Goal: Information Seeking & Learning: Learn about a topic

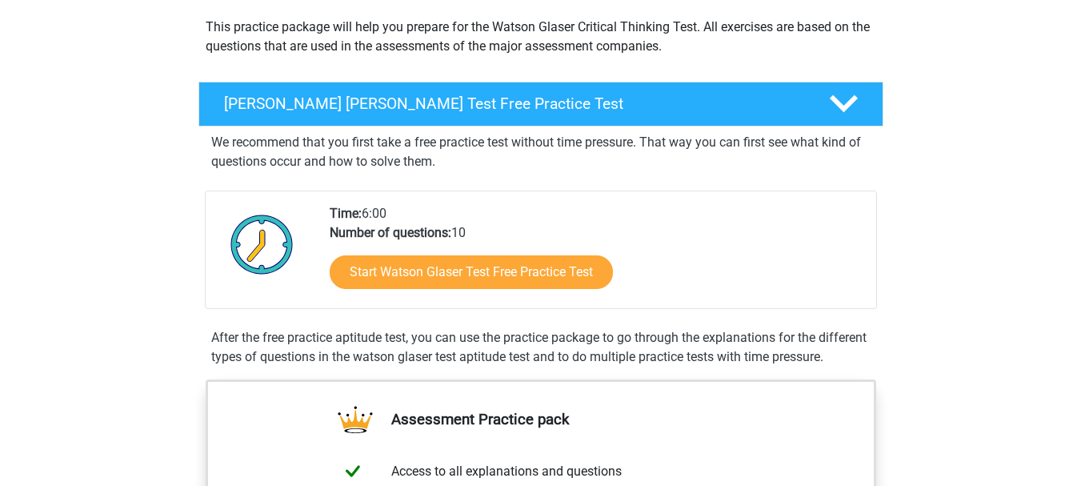
scroll to position [187, 0]
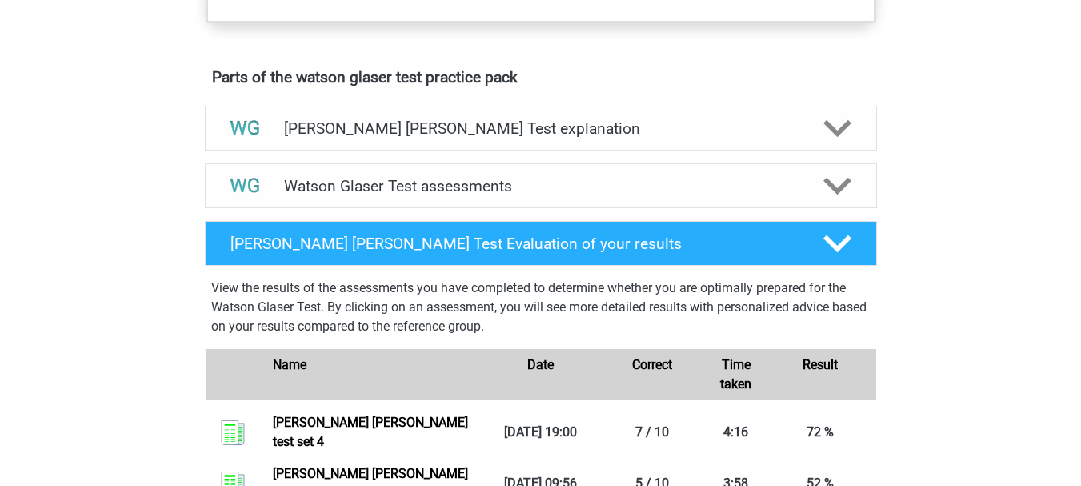
scroll to position [800, 0]
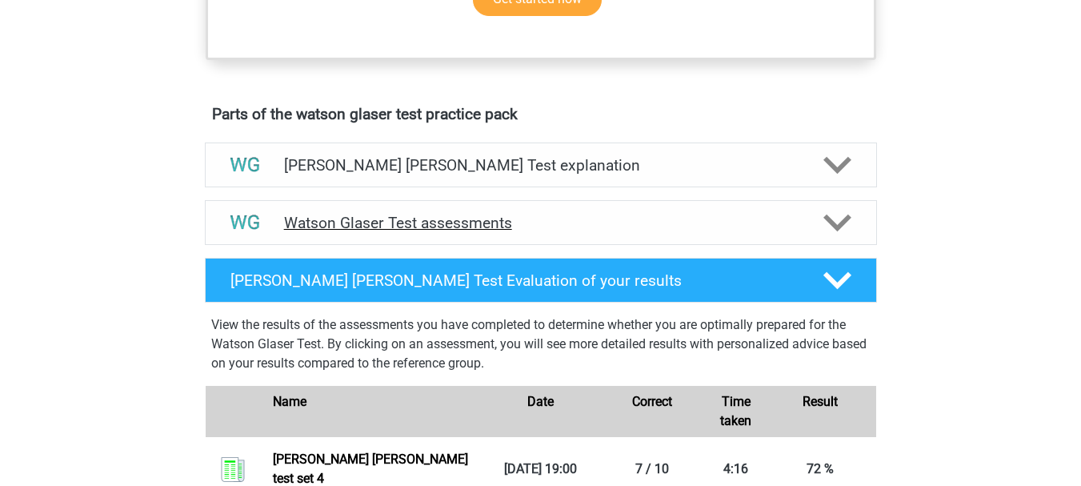
click at [449, 232] on h4 "Watson Glaser Test assessments" at bounding box center [541, 223] width 514 height 18
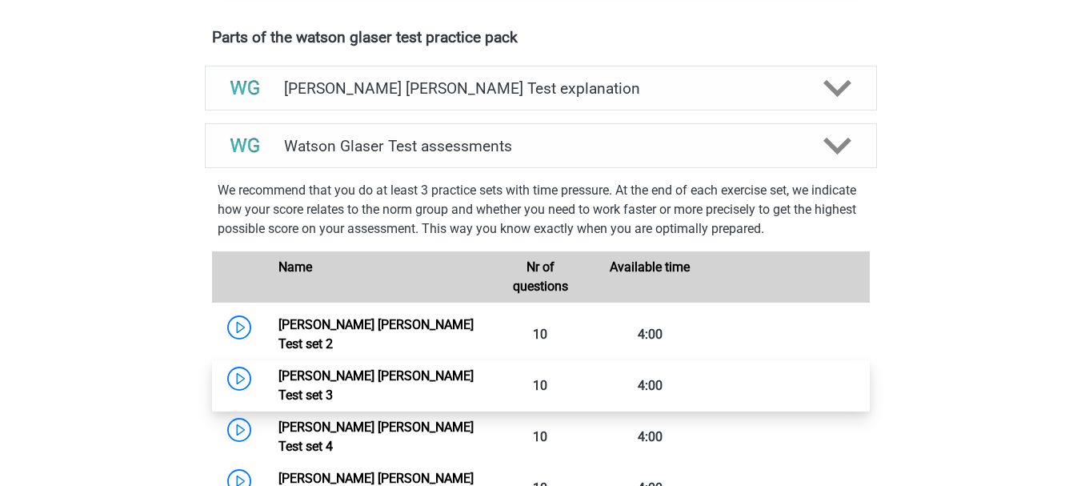
scroll to position [934, 0]
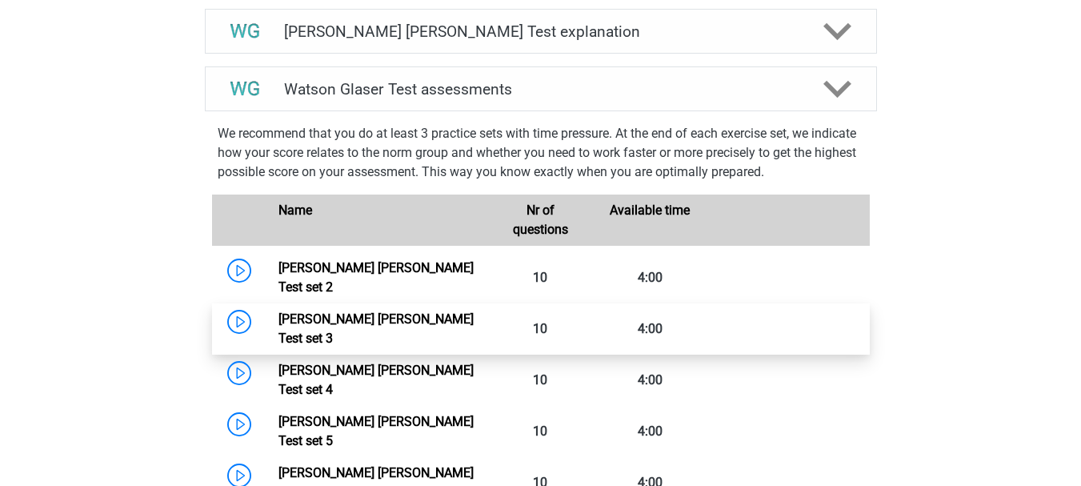
click at [399, 334] on link "[PERSON_NAME] [PERSON_NAME] Test set 3" at bounding box center [376, 328] width 195 height 34
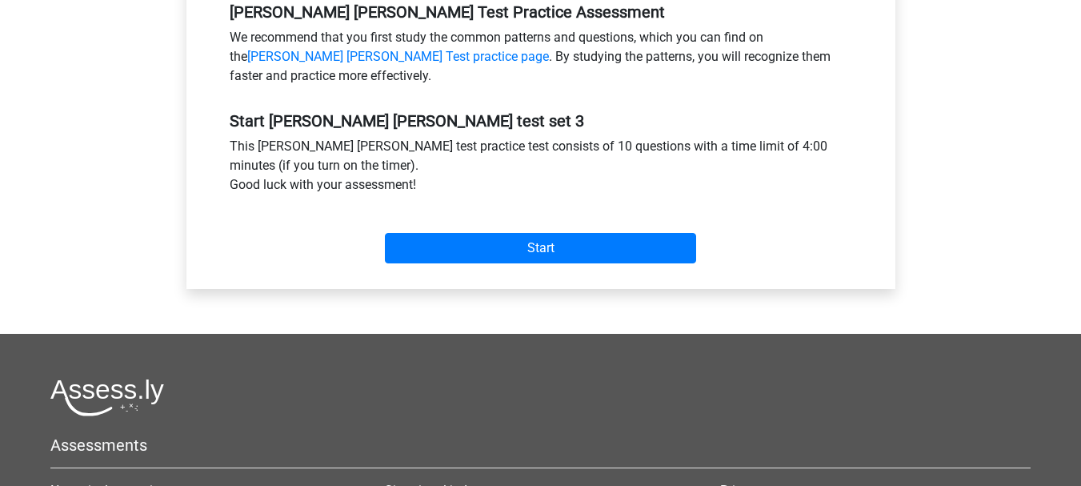
scroll to position [400, 0]
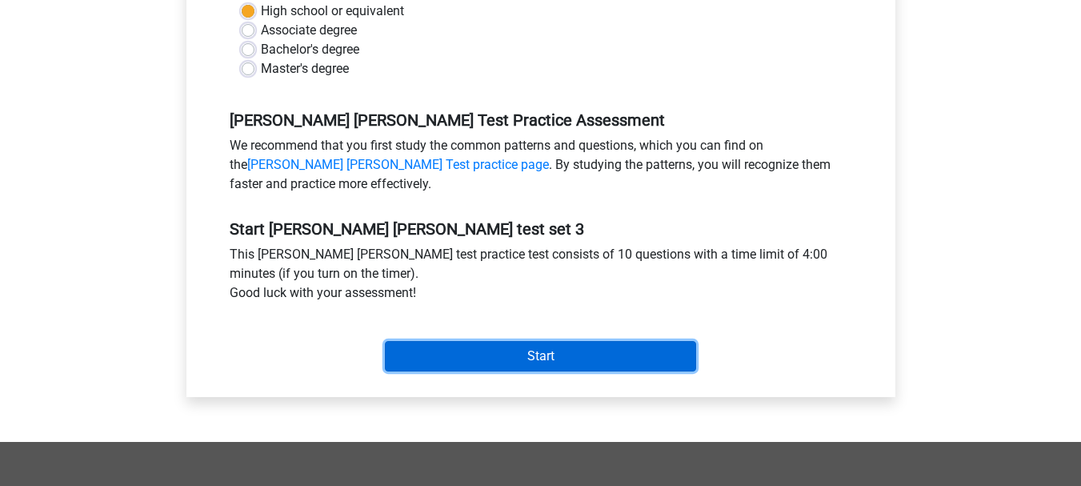
click at [500, 355] on input "Start" at bounding box center [540, 356] width 311 height 30
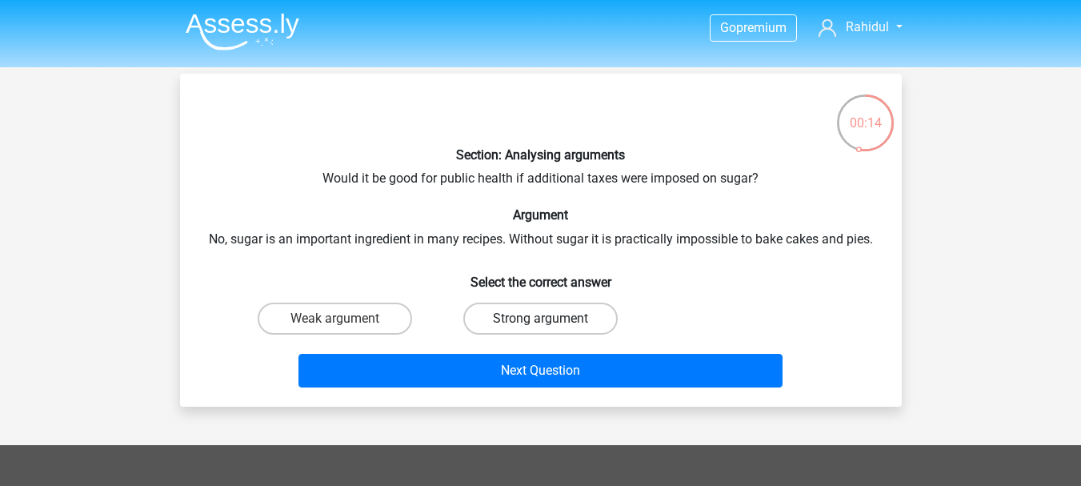
click at [517, 315] on label "Strong argument" at bounding box center [540, 319] width 154 height 32
click at [540, 319] on input "Strong argument" at bounding box center [545, 324] width 10 height 10
radio input "true"
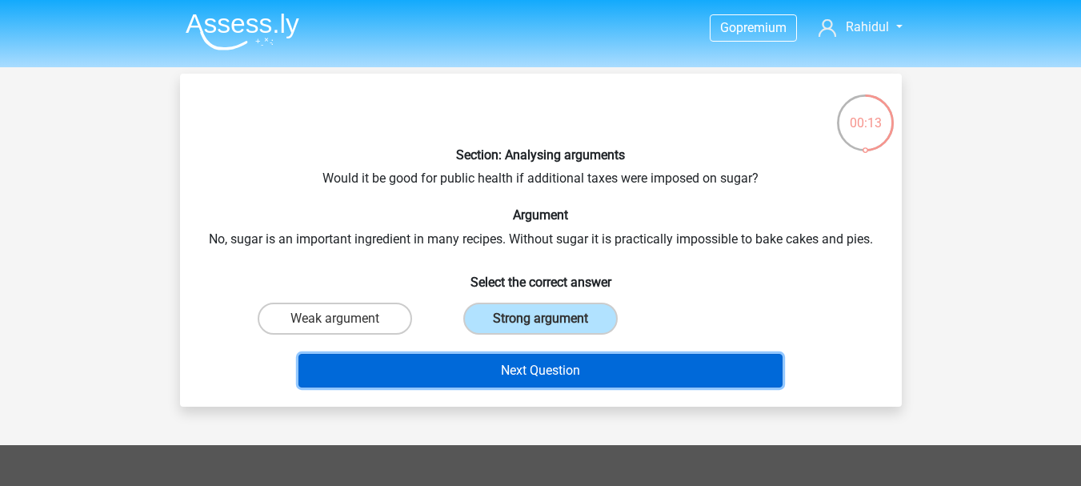
click at [526, 368] on button "Next Question" at bounding box center [541, 371] width 484 height 34
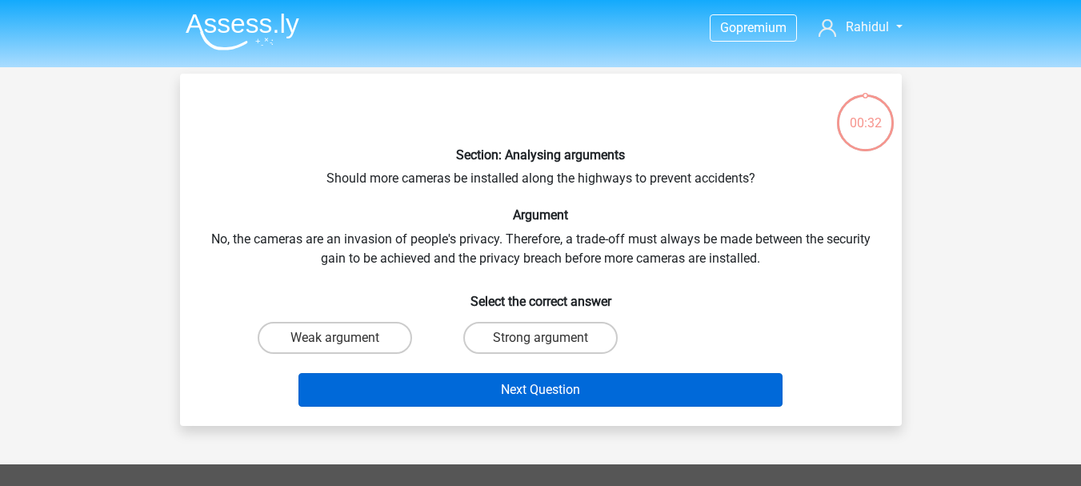
scroll to position [74, 0]
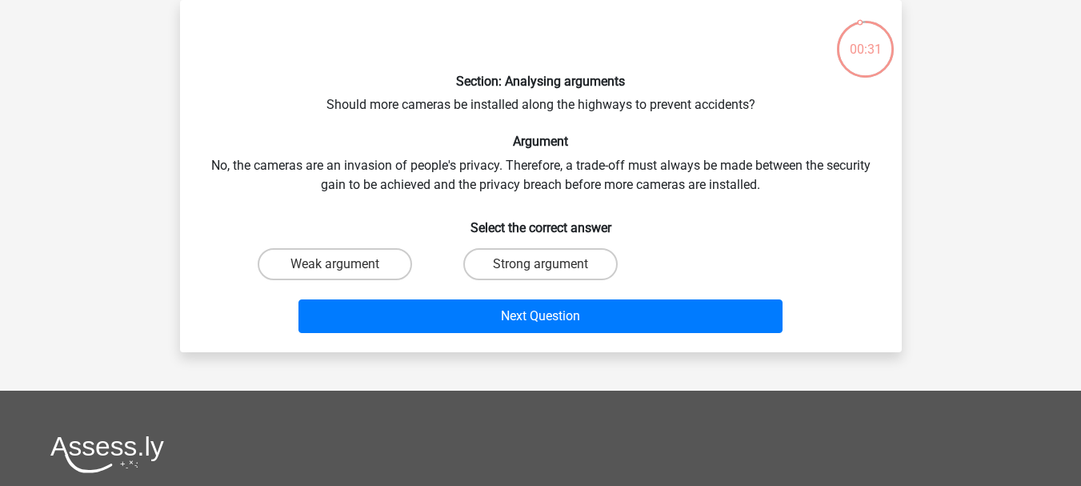
click at [368, 106] on div "Section: Analysing arguments Should more cameras be installed along the highway…" at bounding box center [541, 176] width 709 height 327
click at [459, 118] on div "Section: Analysing arguments Should more cameras be installed along the highway…" at bounding box center [541, 176] width 709 height 327
click at [329, 259] on label "Weak argument" at bounding box center [335, 264] width 154 height 32
click at [335, 264] on input "Weak argument" at bounding box center [340, 269] width 10 height 10
radio input "true"
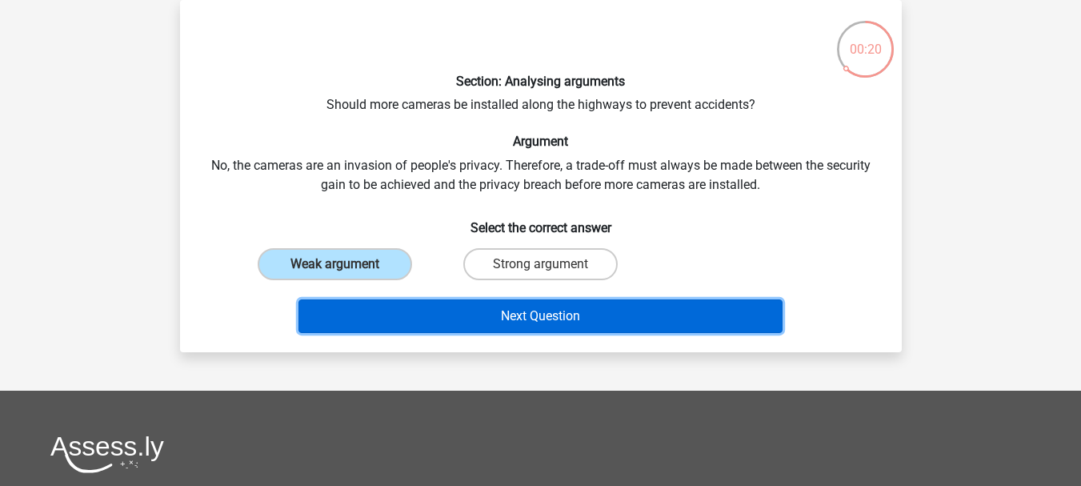
click at [420, 317] on button "Next Question" at bounding box center [541, 316] width 484 height 34
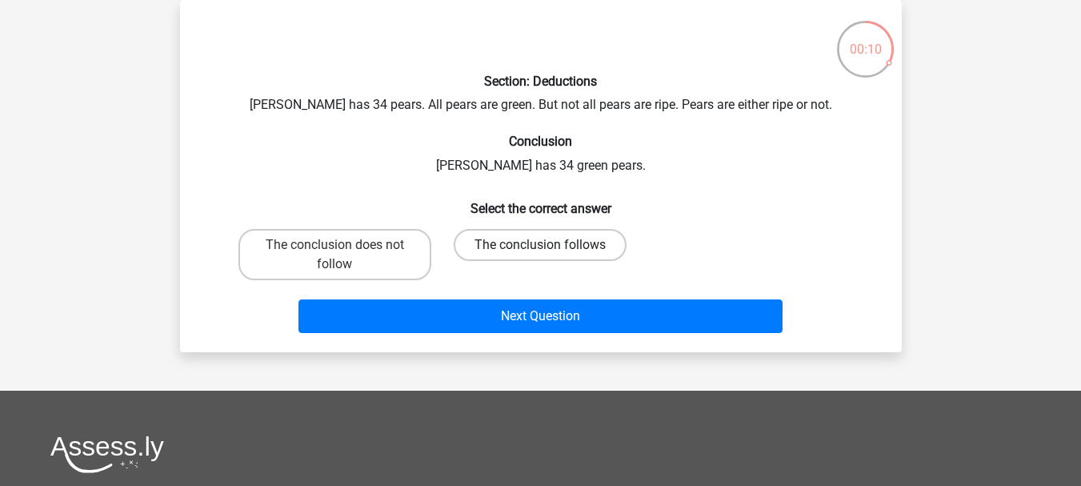
click at [529, 242] on label "The conclusion follows" at bounding box center [540, 245] width 173 height 32
click at [540, 245] on input "The conclusion follows" at bounding box center [545, 250] width 10 height 10
radio input "true"
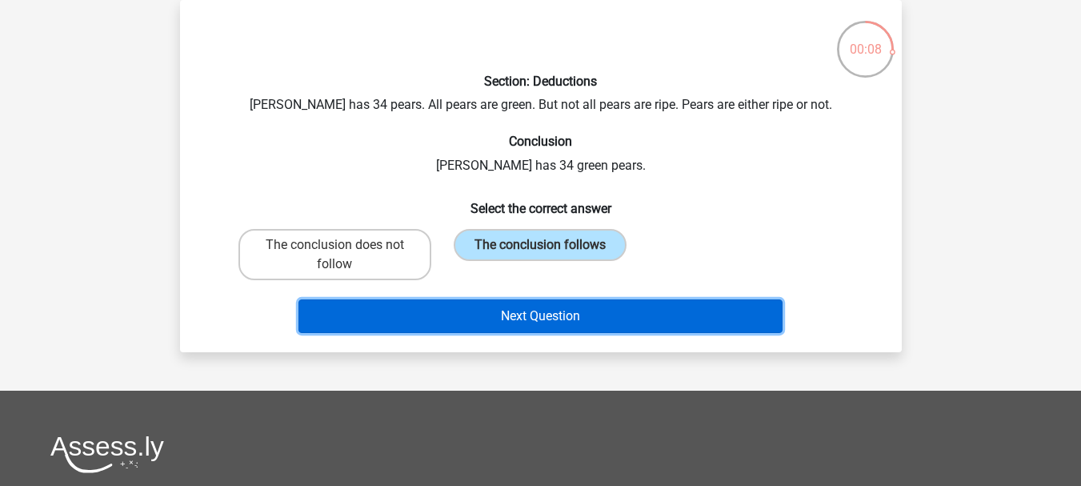
click at [517, 307] on button "Next Question" at bounding box center [541, 316] width 484 height 34
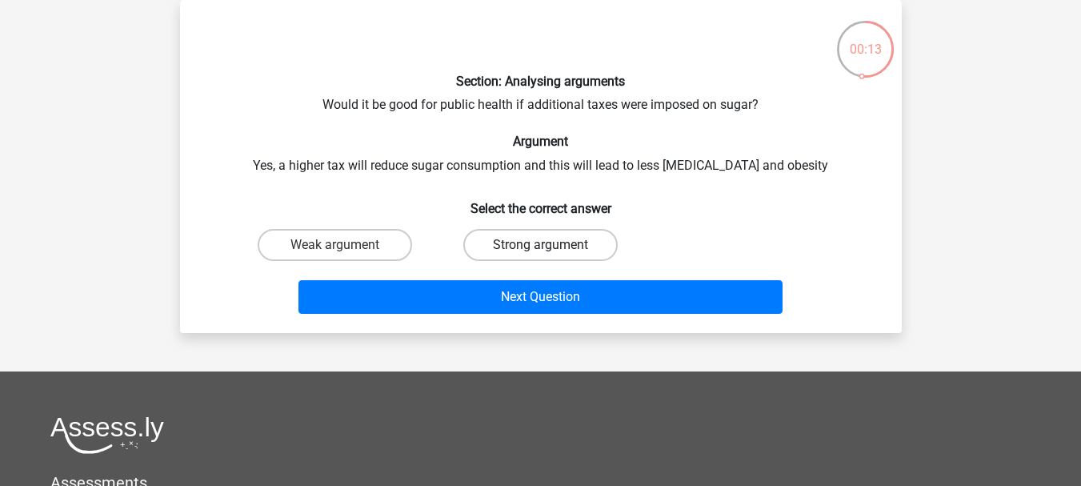
click at [537, 251] on label "Strong argument" at bounding box center [540, 245] width 154 height 32
click at [540, 251] on input "Strong argument" at bounding box center [545, 250] width 10 height 10
radio input "true"
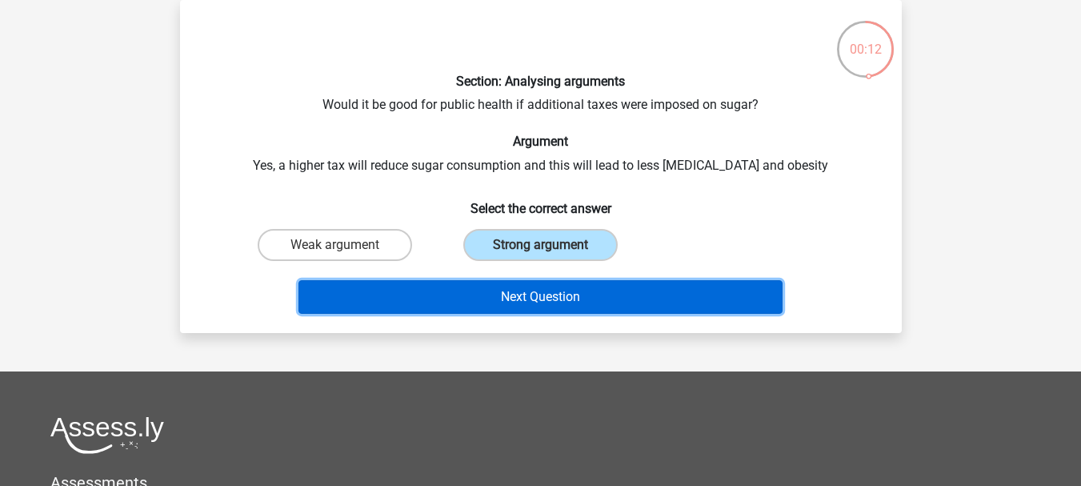
click at [540, 294] on button "Next Question" at bounding box center [541, 297] width 484 height 34
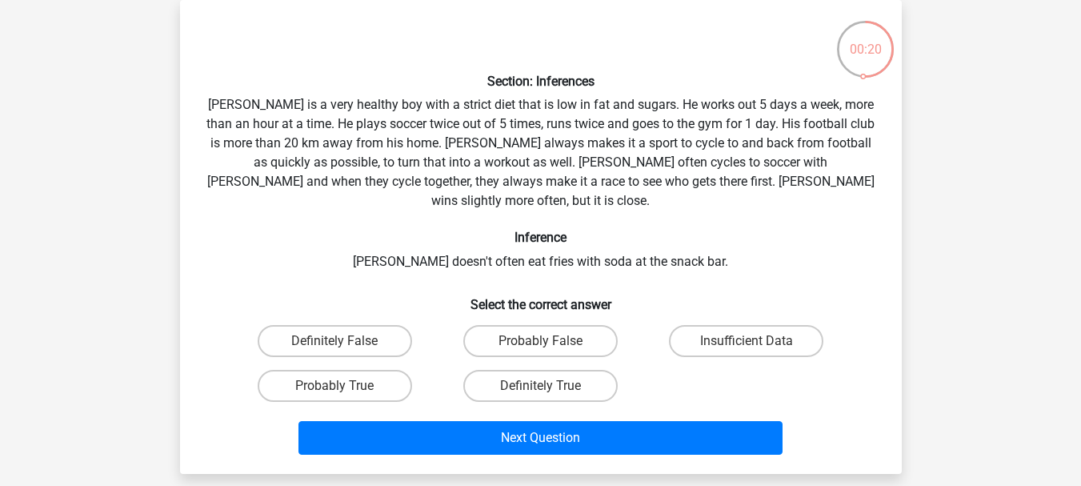
click at [313, 126] on div "Section: Inferences Rowan is a very healthy boy with a strict diet that is low …" at bounding box center [541, 237] width 709 height 448
click at [311, 124] on div "Section: Inferences Rowan is a very healthy boy with a strict diet that is low …" at bounding box center [541, 237] width 709 height 448
click at [335, 126] on div "Section: Inferences Rowan is a very healthy boy with a strict diet that is low …" at bounding box center [541, 237] width 709 height 448
click at [519, 124] on div "Section: Inferences Rowan is a very healthy boy with a strict diet that is low …" at bounding box center [541, 237] width 709 height 448
click at [540, 125] on div "Section: Inferences Rowan is a very healthy boy with a strict diet that is low …" at bounding box center [541, 237] width 709 height 448
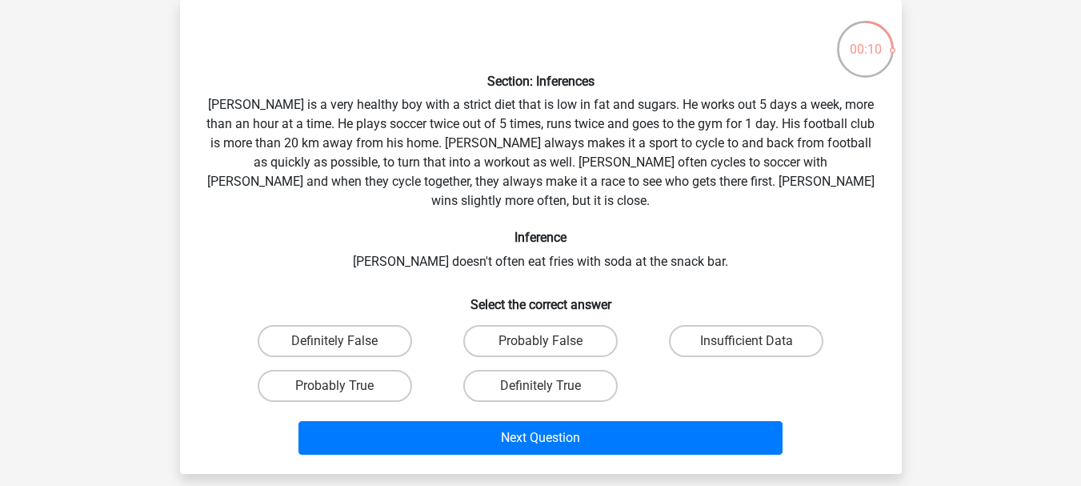
click at [672, 133] on div "Section: Inferences Rowan is a very healthy boy with a strict diet that is low …" at bounding box center [541, 237] width 709 height 448
click at [776, 131] on div "Section: Inferences Rowan is a very healthy boy with a strict diet that is low …" at bounding box center [541, 237] width 709 height 448
click at [535, 325] on label "Probably False" at bounding box center [540, 341] width 154 height 32
click at [540, 341] on input "Probably False" at bounding box center [545, 346] width 10 height 10
radio input "true"
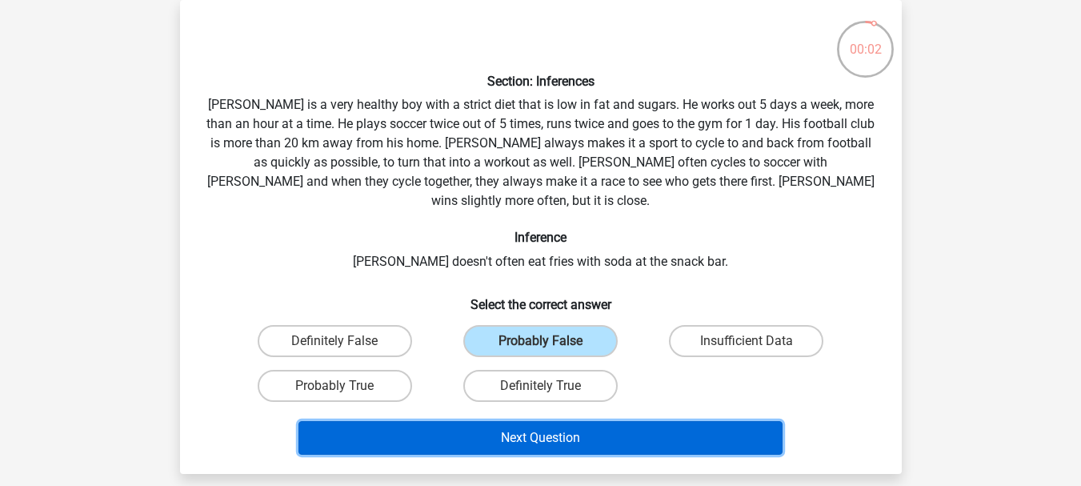
click at [486, 422] on button "Next Question" at bounding box center [541, 438] width 484 height 34
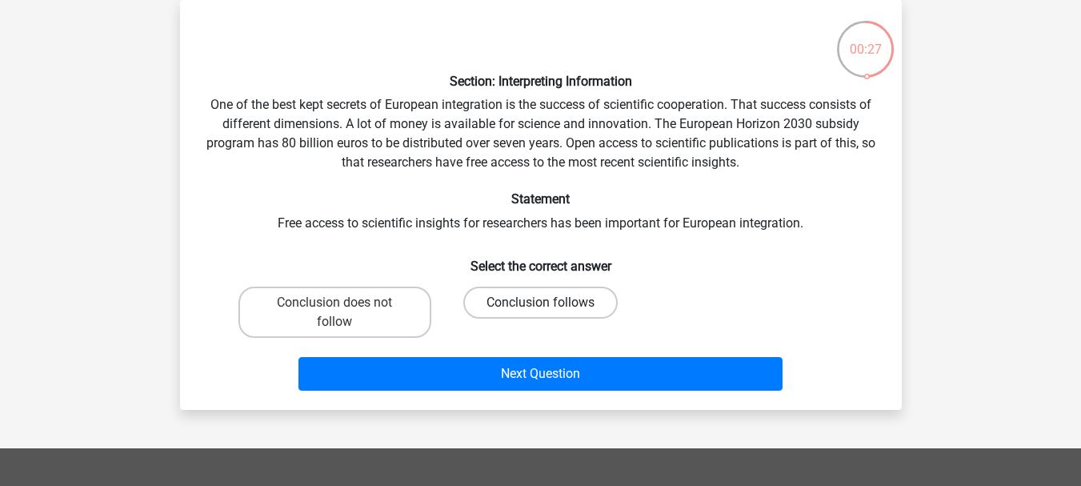
click at [529, 302] on label "Conclusion follows" at bounding box center [540, 303] width 154 height 32
click at [540, 303] on input "Conclusion follows" at bounding box center [545, 308] width 10 height 10
radio input "true"
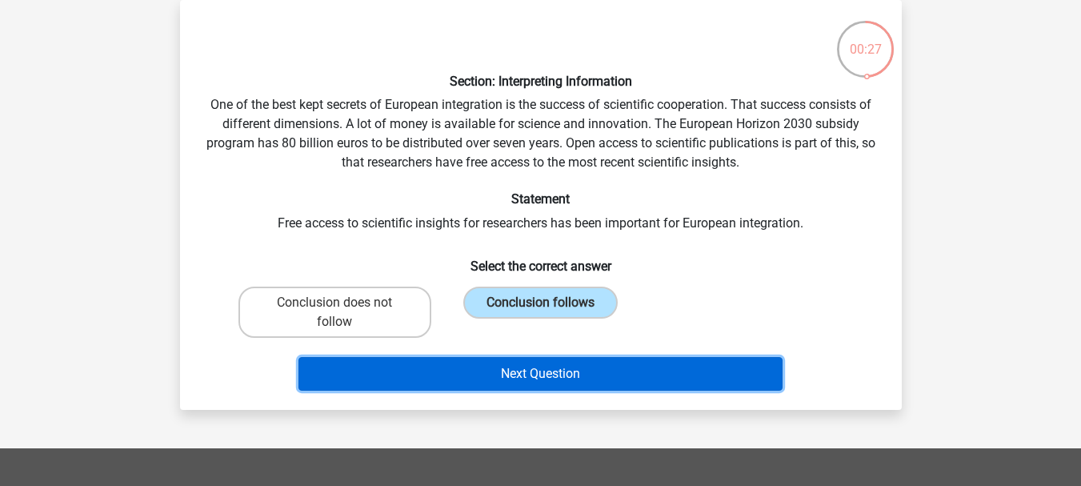
click at [538, 363] on button "Next Question" at bounding box center [541, 374] width 484 height 34
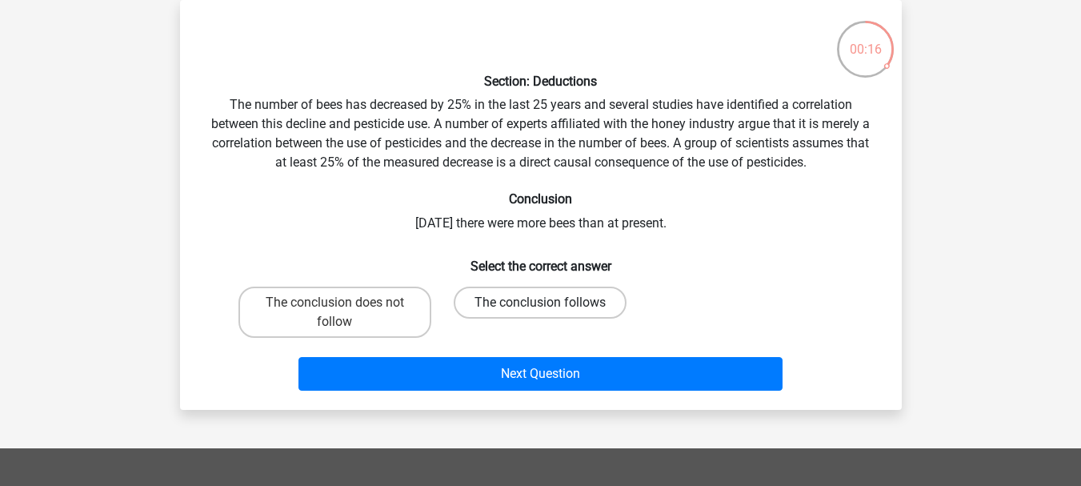
click at [538, 299] on label "The conclusion follows" at bounding box center [540, 303] width 173 height 32
click at [540, 303] on input "The conclusion follows" at bounding box center [545, 308] width 10 height 10
radio input "true"
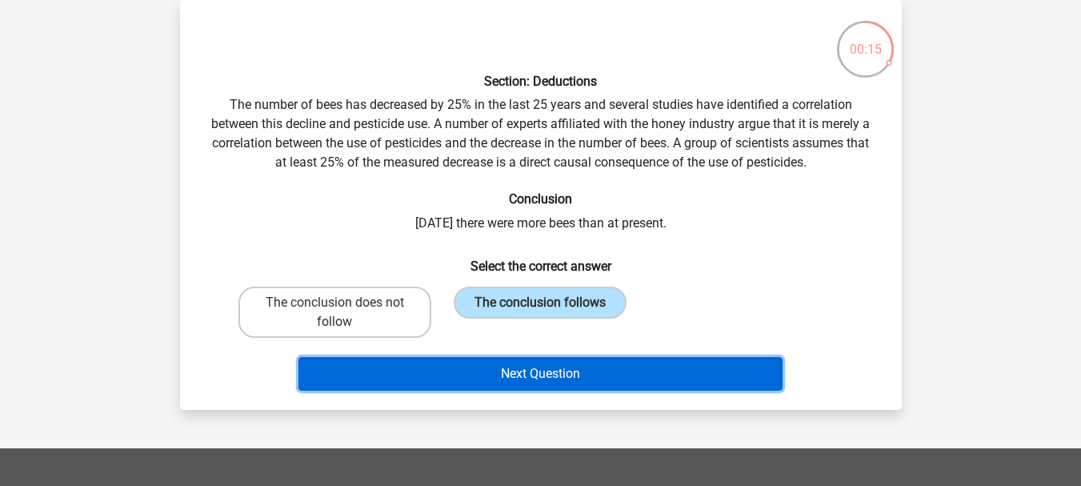
click at [545, 366] on button "Next Question" at bounding box center [541, 374] width 484 height 34
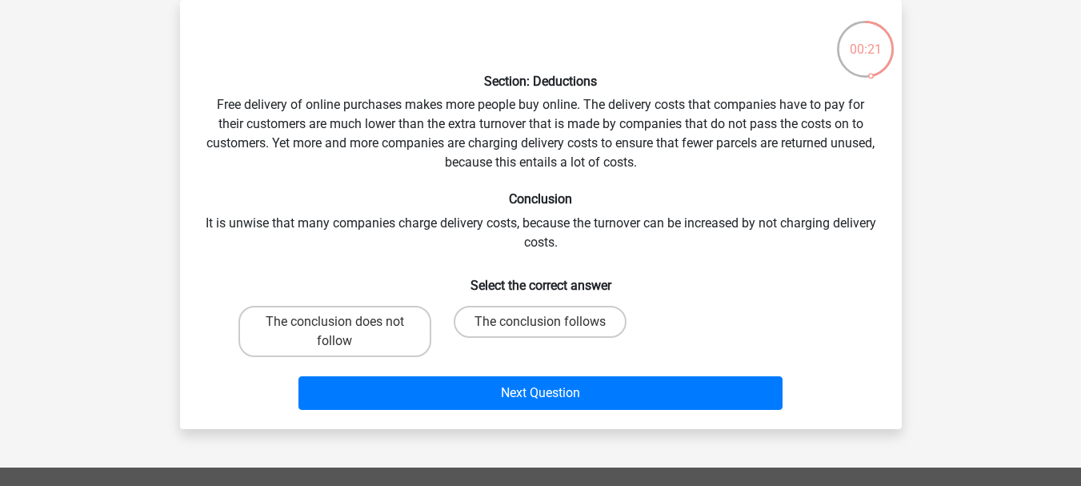
click at [572, 248] on div "Section: Deductions Free delivery of online purchases makes more people buy onl…" at bounding box center [541, 214] width 709 height 403
click at [578, 249] on div "Section: Deductions Free delivery of online purchases makes more people buy onl…" at bounding box center [541, 214] width 709 height 403
click at [395, 318] on label "The conclusion does not follow" at bounding box center [335, 331] width 193 height 51
click at [345, 322] on input "The conclusion does not follow" at bounding box center [340, 327] width 10 height 10
radio input "true"
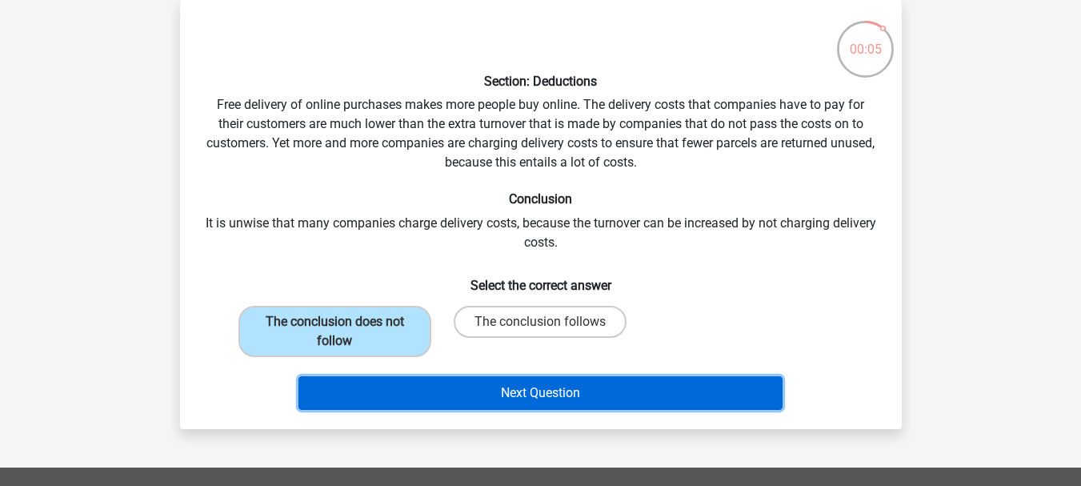
drag, startPoint x: 596, startPoint y: 399, endPoint x: 601, endPoint y: 391, distance: 10.0
click at [596, 397] on button "Next Question" at bounding box center [541, 393] width 484 height 34
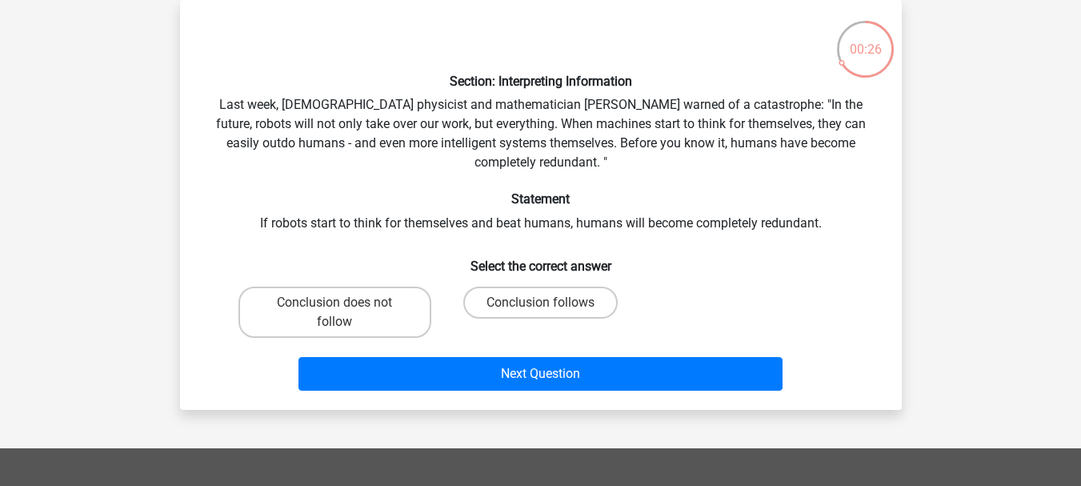
click at [569, 129] on div "Section: Interpreting Information Last week, British physicist and mathematicia…" at bounding box center [541, 205] width 709 height 384
click at [508, 302] on label "Conclusion follows" at bounding box center [540, 303] width 154 height 32
click at [540, 303] on input "Conclusion follows" at bounding box center [545, 308] width 10 height 10
radio input "true"
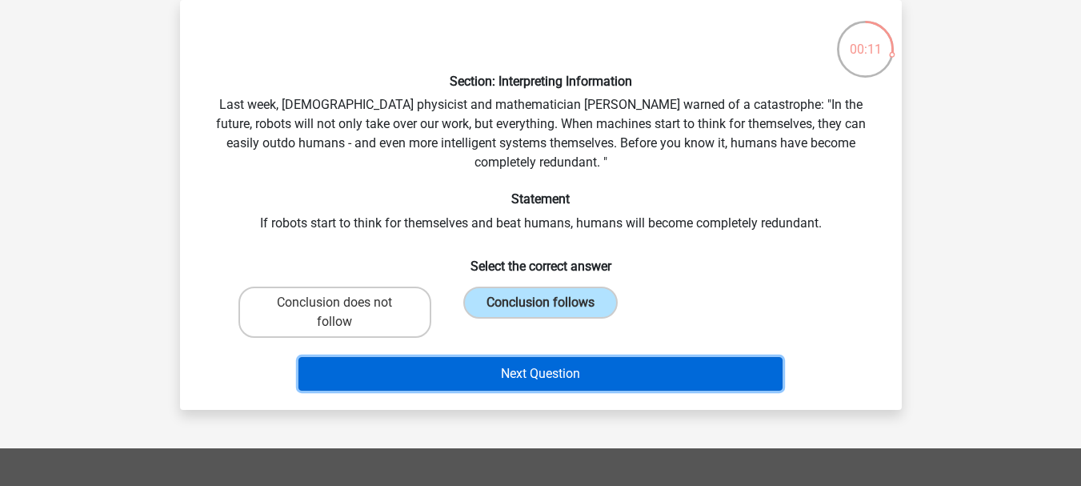
click at [563, 371] on button "Next Question" at bounding box center [541, 374] width 484 height 34
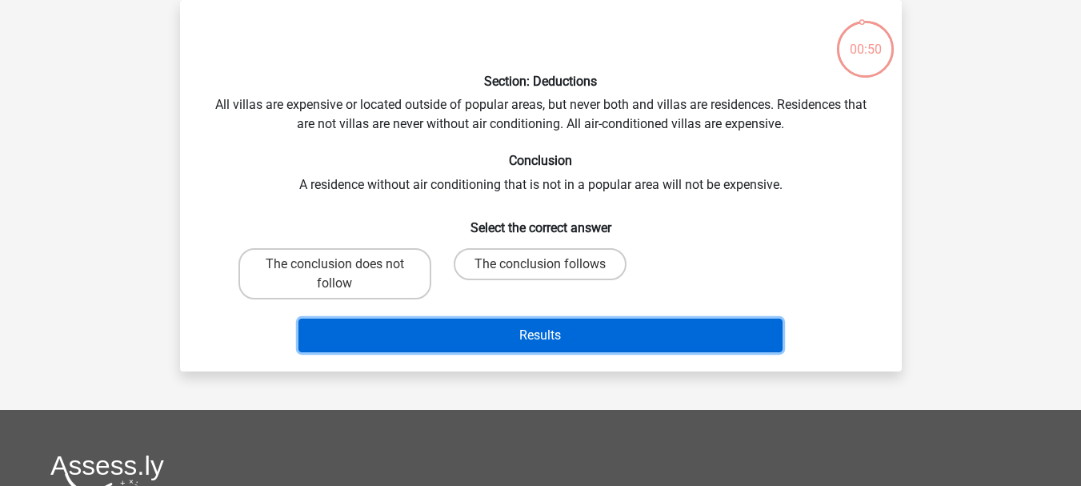
click at [556, 327] on button "Results" at bounding box center [541, 336] width 484 height 34
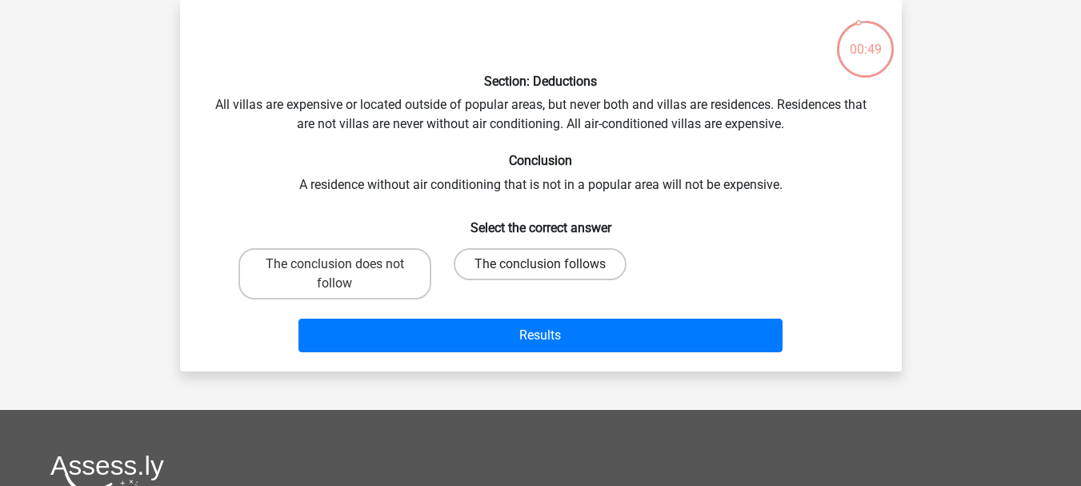
click at [523, 256] on label "The conclusion follows" at bounding box center [540, 264] width 173 height 32
click at [540, 264] on input "The conclusion follows" at bounding box center [545, 269] width 10 height 10
radio input "true"
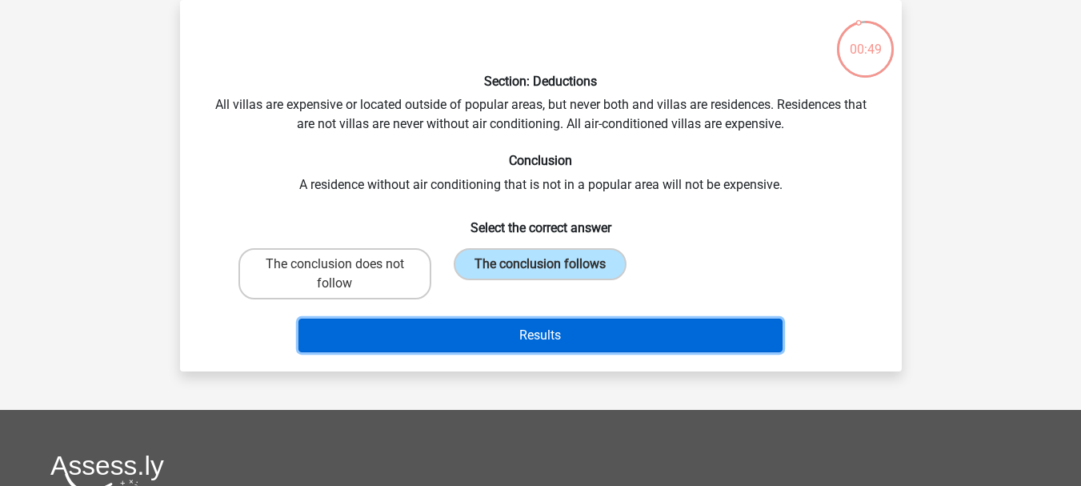
click at [537, 325] on button "Results" at bounding box center [541, 336] width 484 height 34
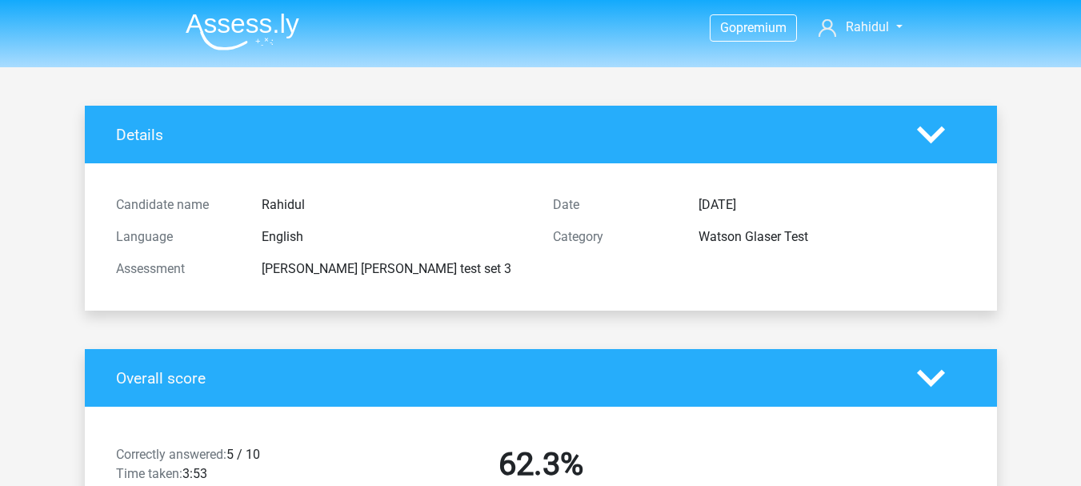
click at [259, 36] on img at bounding box center [243, 32] width 114 height 38
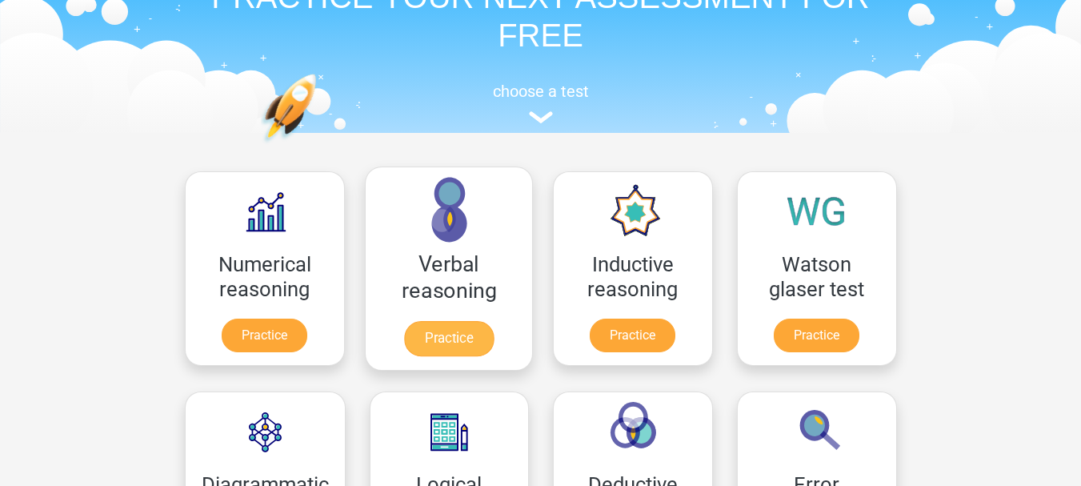
scroll to position [134, 0]
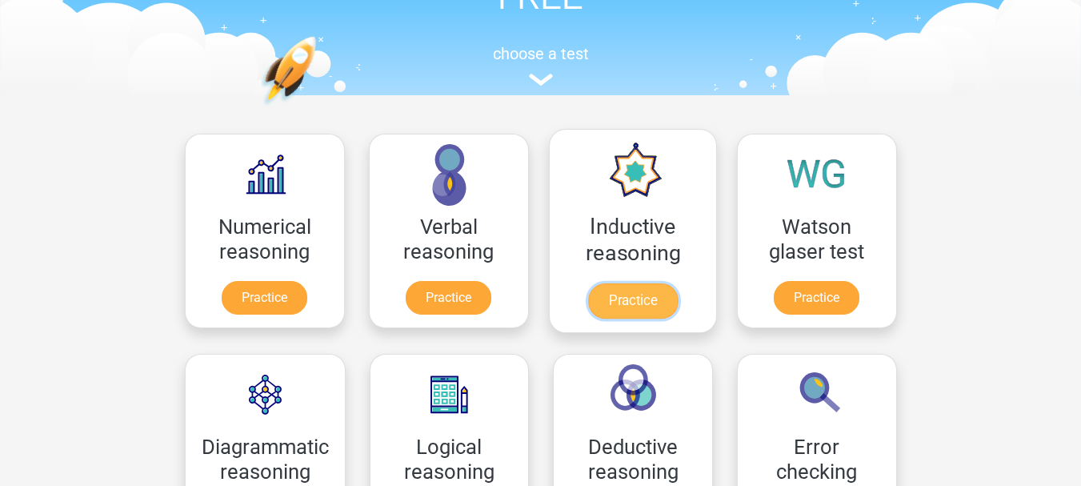
click at [610, 304] on link "Practice" at bounding box center [633, 300] width 90 height 35
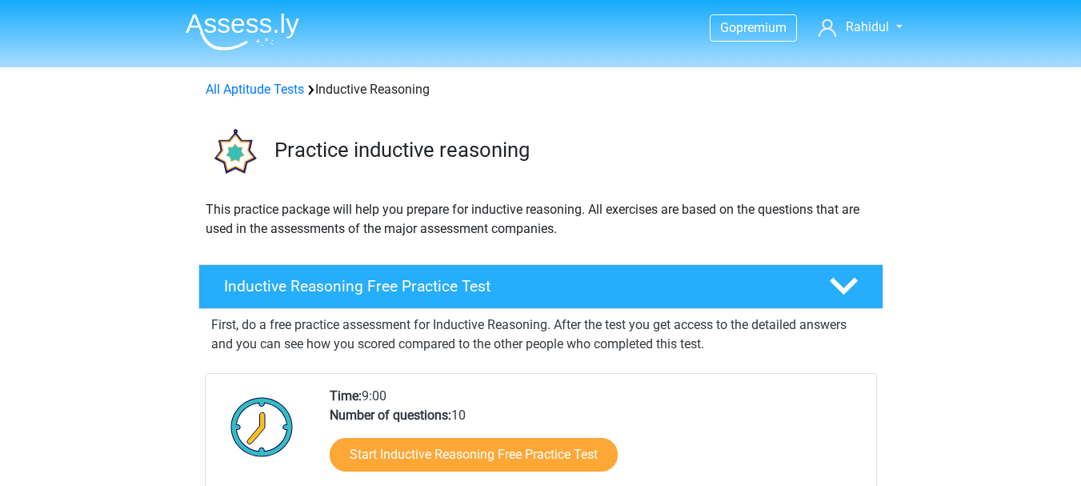
scroll to position [267, 0]
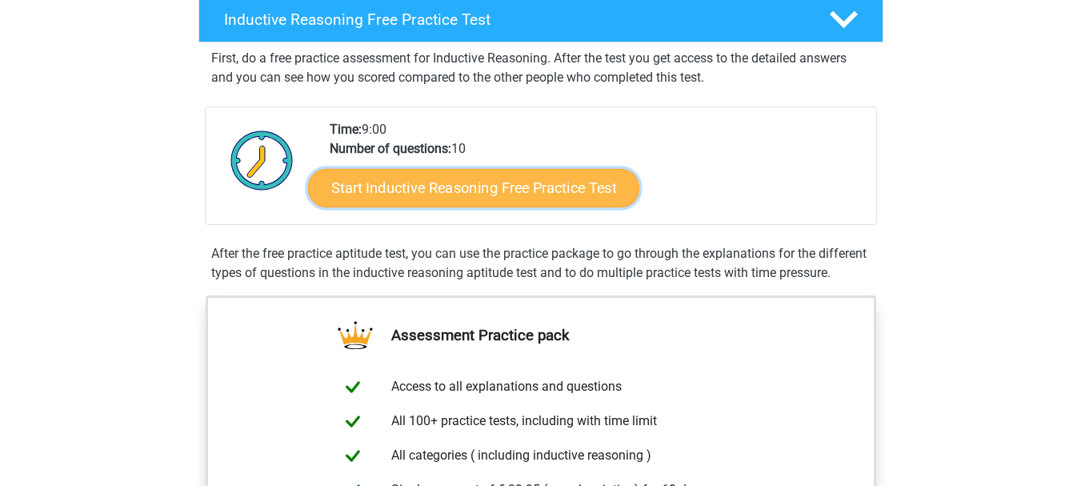
click at [528, 194] on link "Start Inductive Reasoning Free Practice Test" at bounding box center [473, 187] width 331 height 38
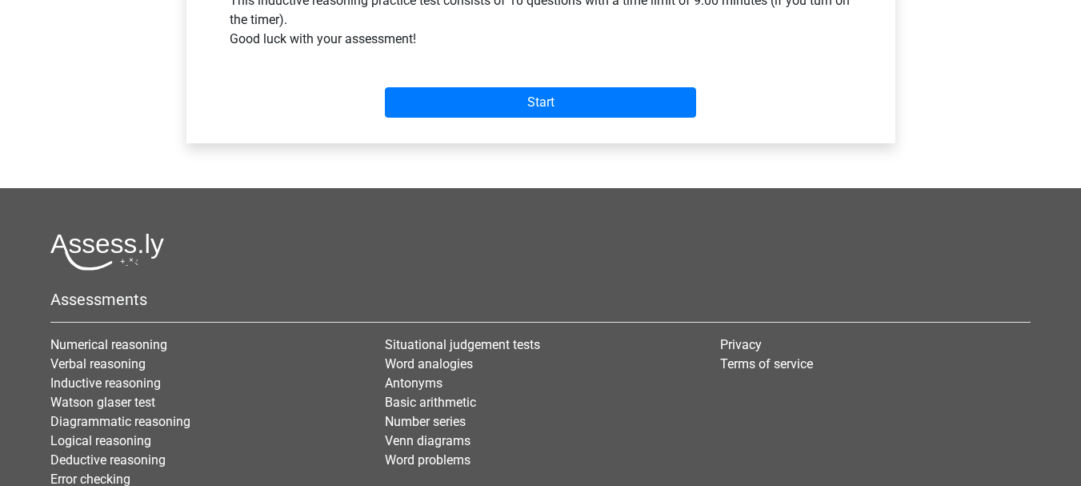
scroll to position [667, 0]
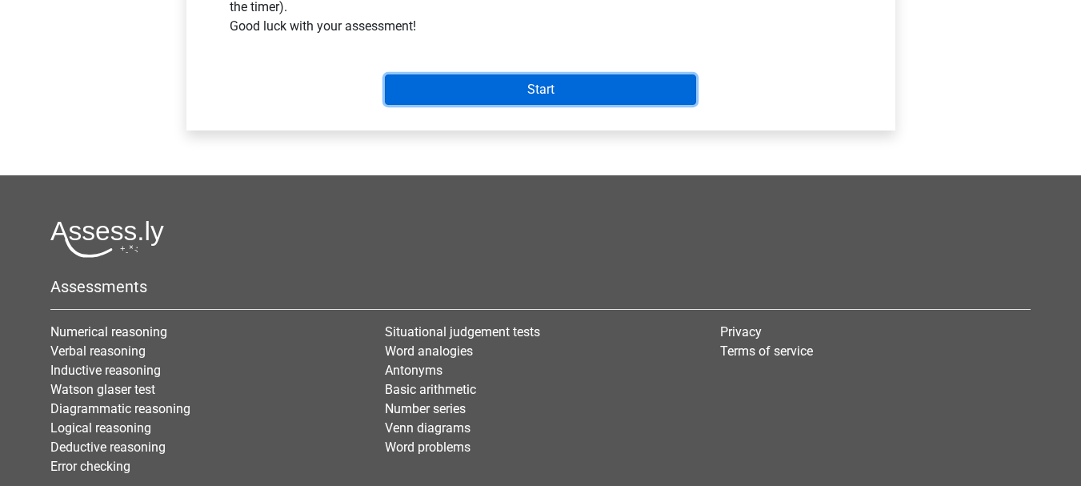
click at [525, 96] on input "Start" at bounding box center [540, 89] width 311 height 30
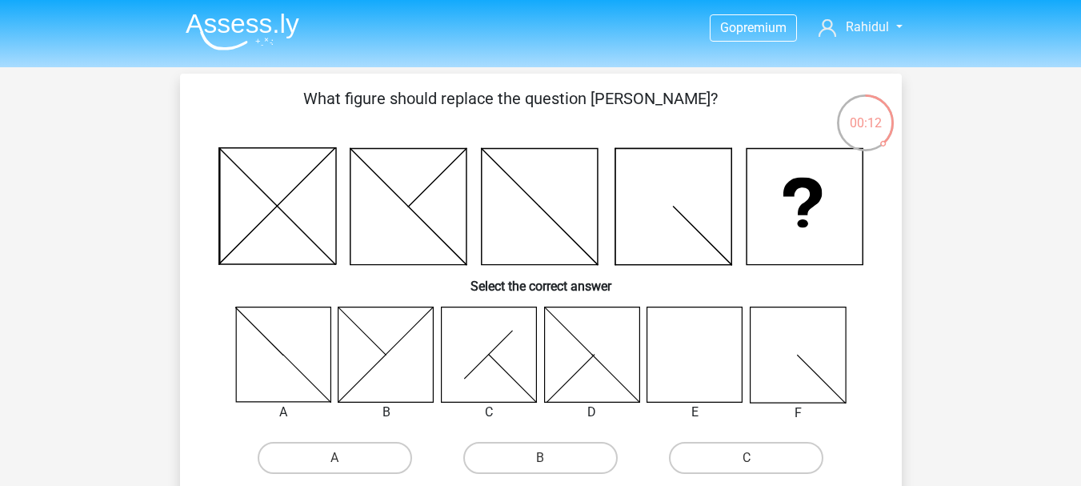
click at [714, 369] on icon at bounding box center [695, 354] width 95 height 95
click at [713, 369] on icon at bounding box center [695, 354] width 95 height 95
click at [712, 369] on icon at bounding box center [695, 354] width 95 height 95
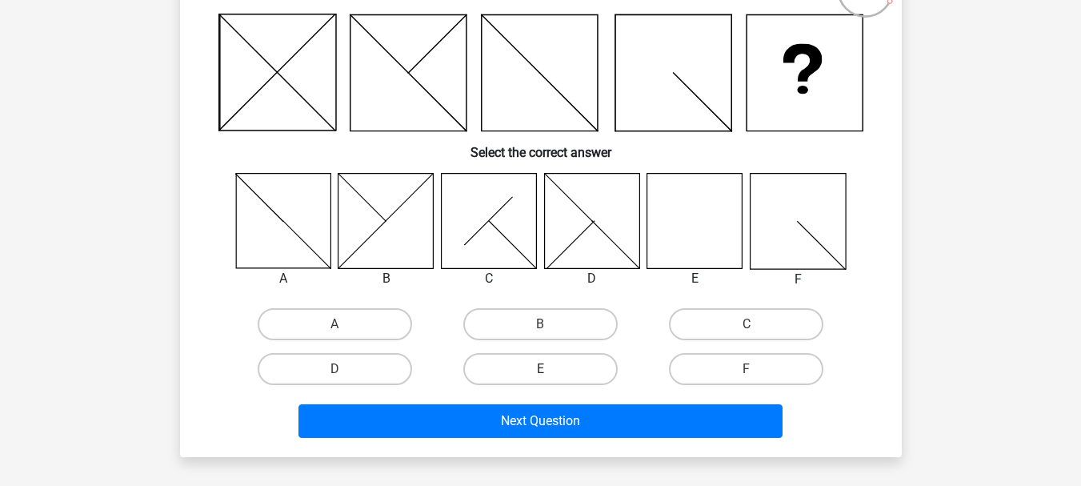
click at [552, 364] on label "E" at bounding box center [540, 369] width 154 height 32
click at [551, 369] on input "E" at bounding box center [545, 374] width 10 height 10
radio input "true"
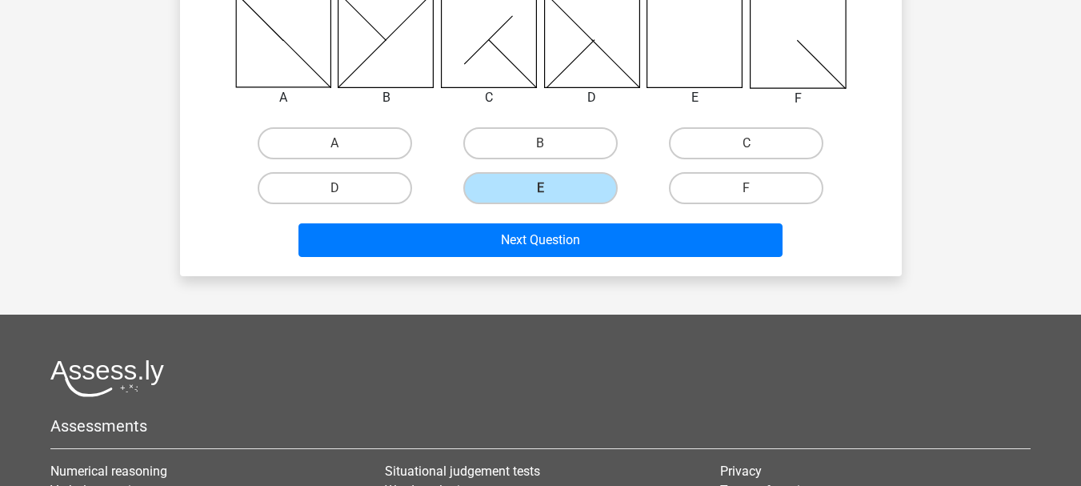
scroll to position [400, 0]
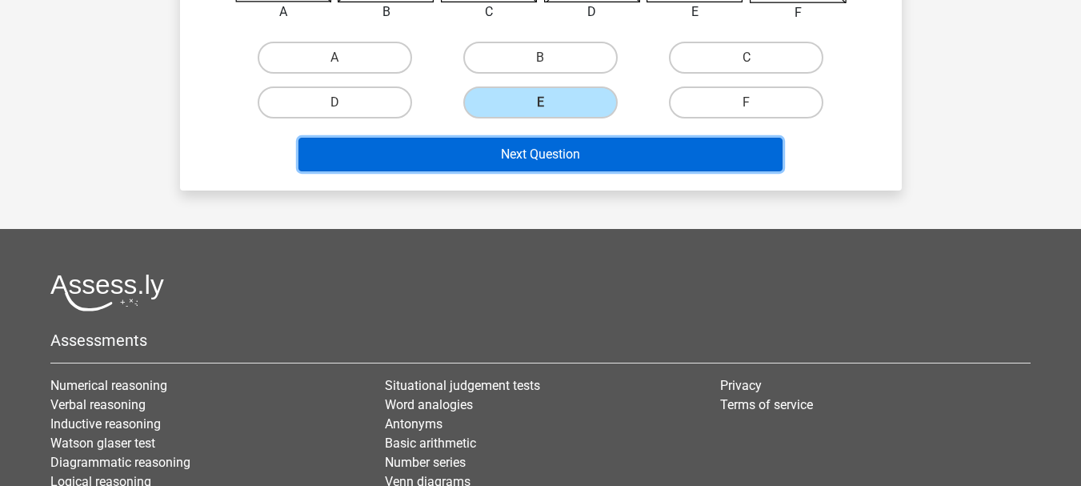
click at [604, 146] on button "Next Question" at bounding box center [541, 155] width 484 height 34
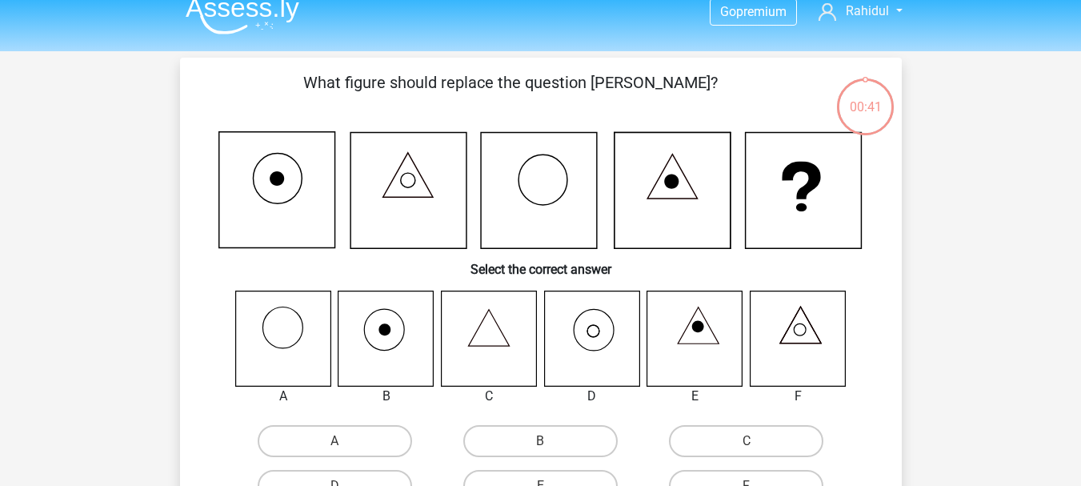
scroll to position [0, 0]
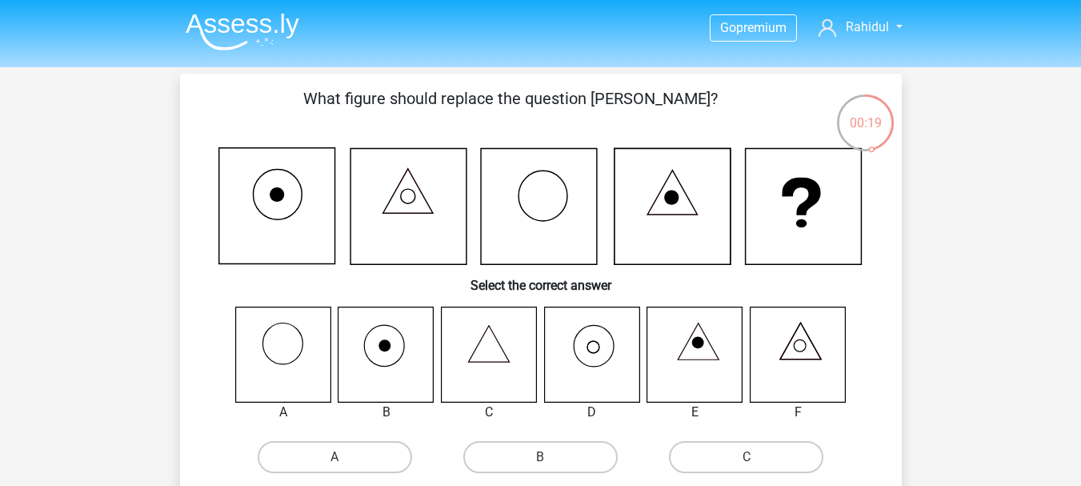
drag, startPoint x: 583, startPoint y: 390, endPoint x: 612, endPoint y: 419, distance: 41.3
click at [584, 390] on icon at bounding box center [591, 354] width 95 height 95
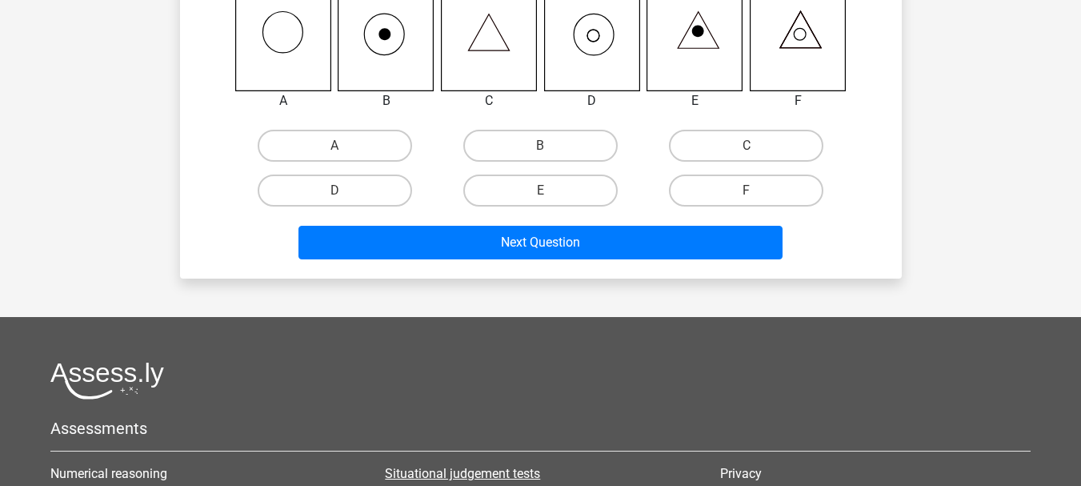
scroll to position [400, 0]
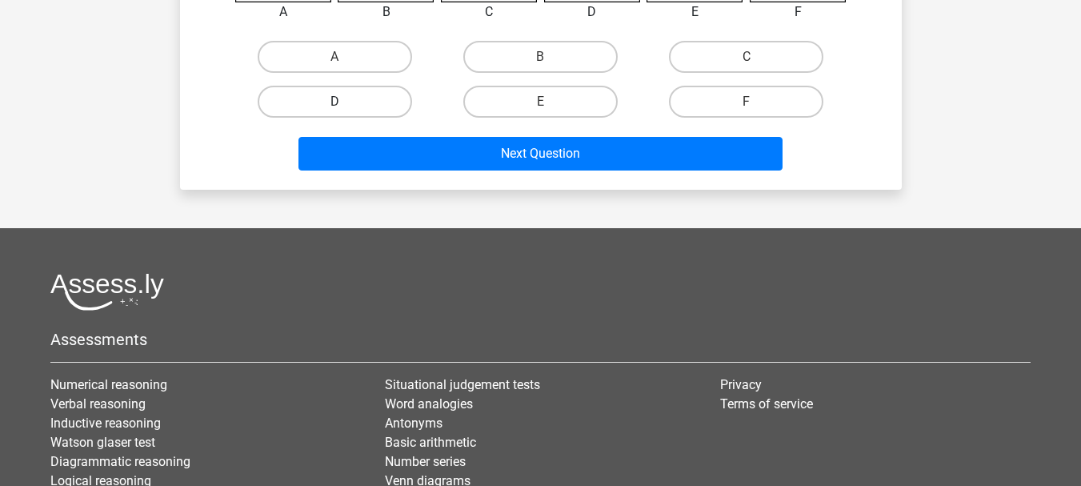
click at [373, 96] on label "D" at bounding box center [335, 102] width 154 height 32
click at [345, 102] on input "D" at bounding box center [340, 107] width 10 height 10
radio input "true"
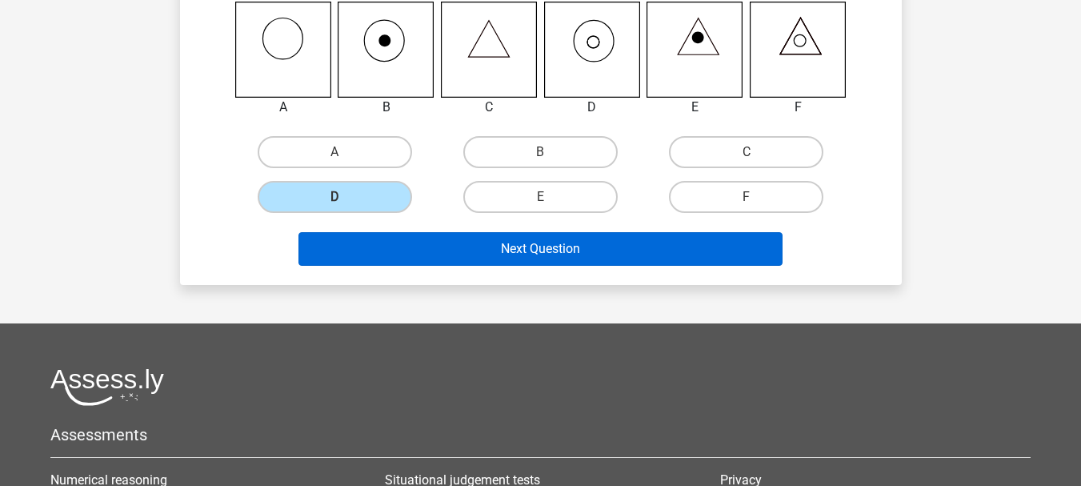
scroll to position [267, 0]
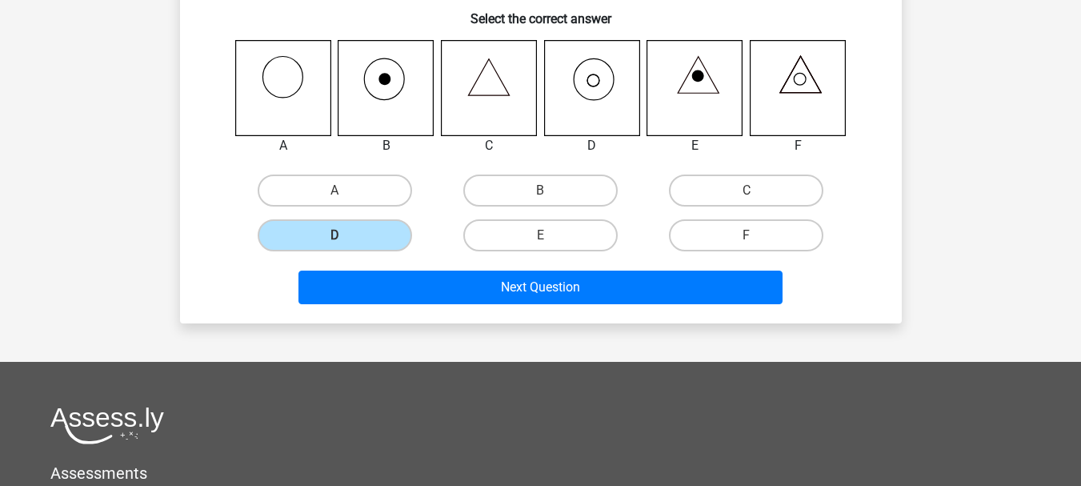
click at [593, 270] on div "Next Question" at bounding box center [541, 284] width 671 height 53
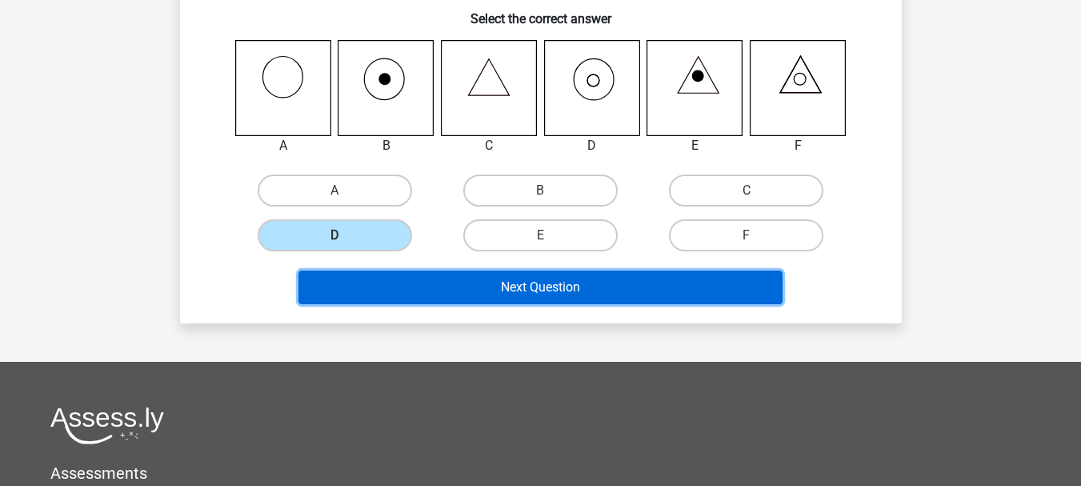
click at [588, 283] on button "Next Question" at bounding box center [541, 288] width 484 height 34
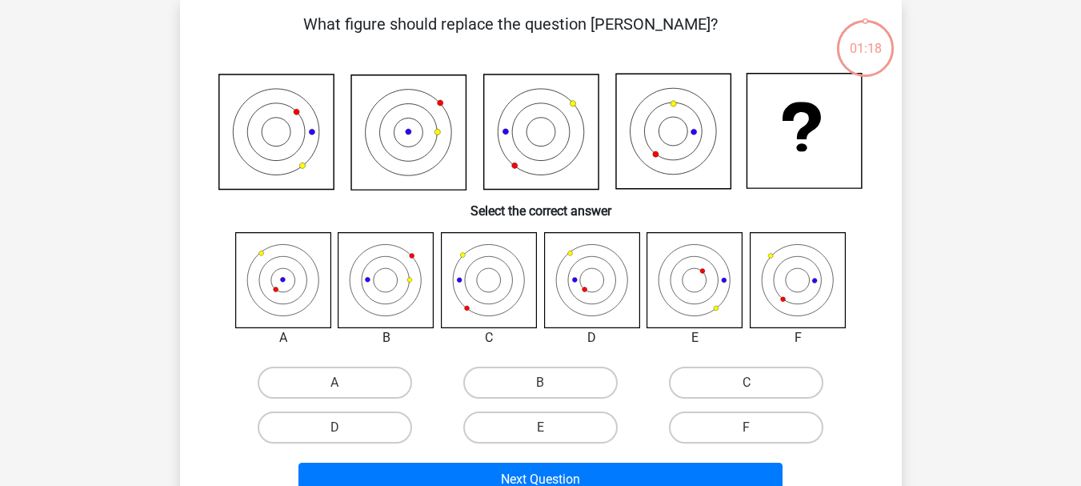
scroll to position [74, 0]
click at [557, 415] on label "E" at bounding box center [540, 428] width 154 height 32
click at [551, 428] on input "E" at bounding box center [545, 433] width 10 height 10
radio input "true"
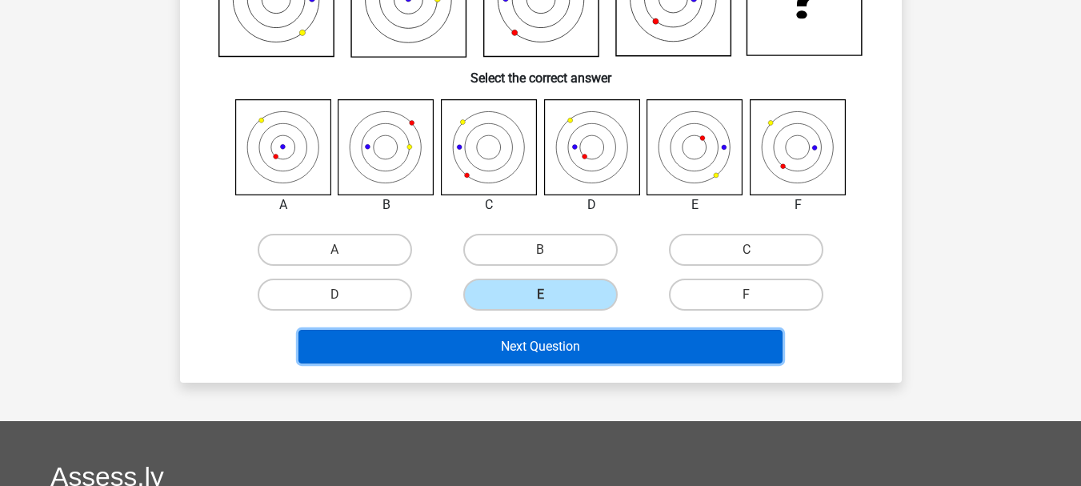
click at [563, 340] on button "Next Question" at bounding box center [541, 347] width 484 height 34
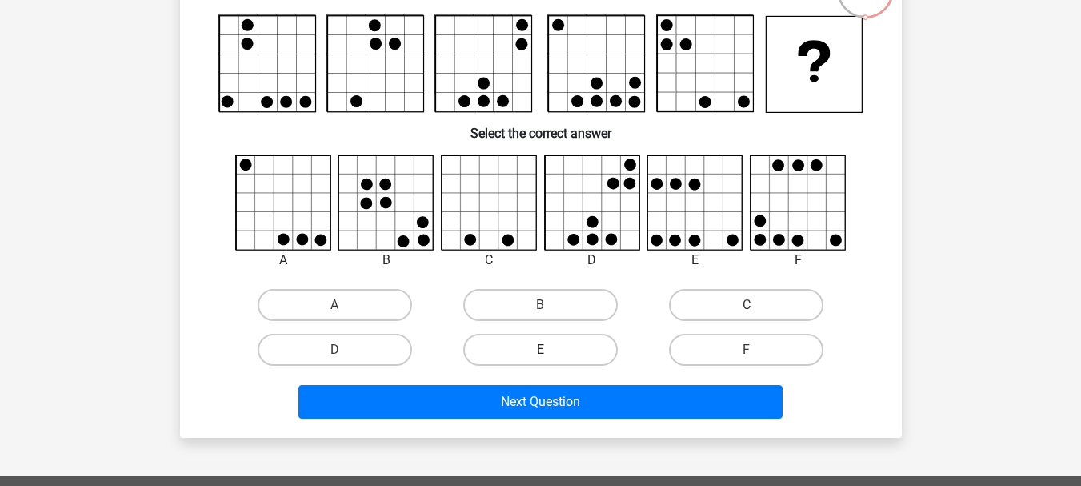
scroll to position [279, 0]
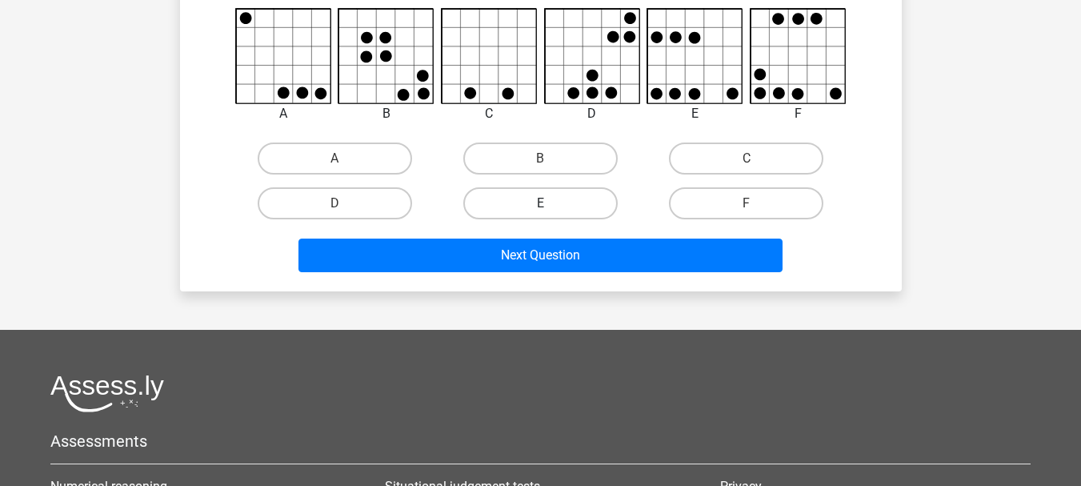
click at [562, 203] on label "E" at bounding box center [540, 203] width 154 height 32
click at [551, 203] on input "E" at bounding box center [545, 208] width 10 height 10
radio input "true"
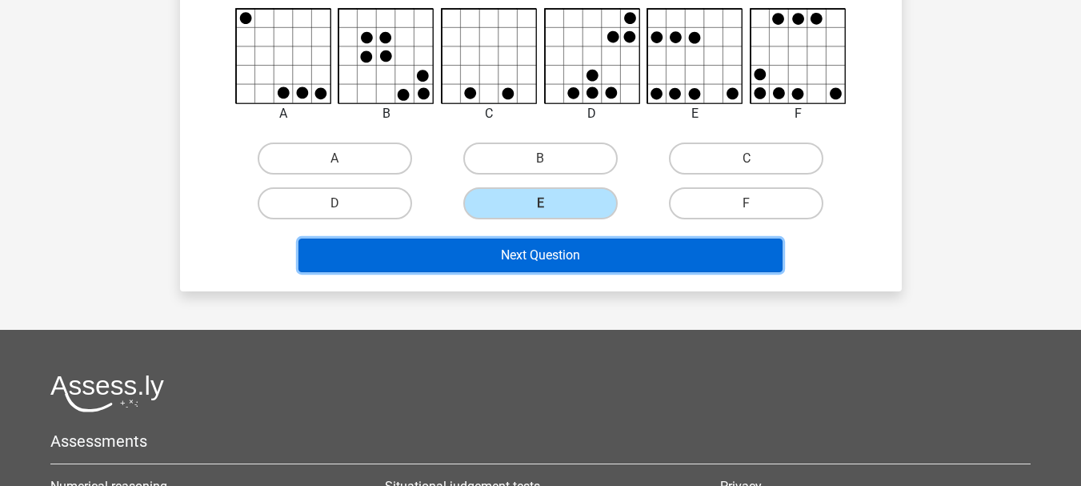
click at [568, 240] on button "Next Question" at bounding box center [541, 256] width 484 height 34
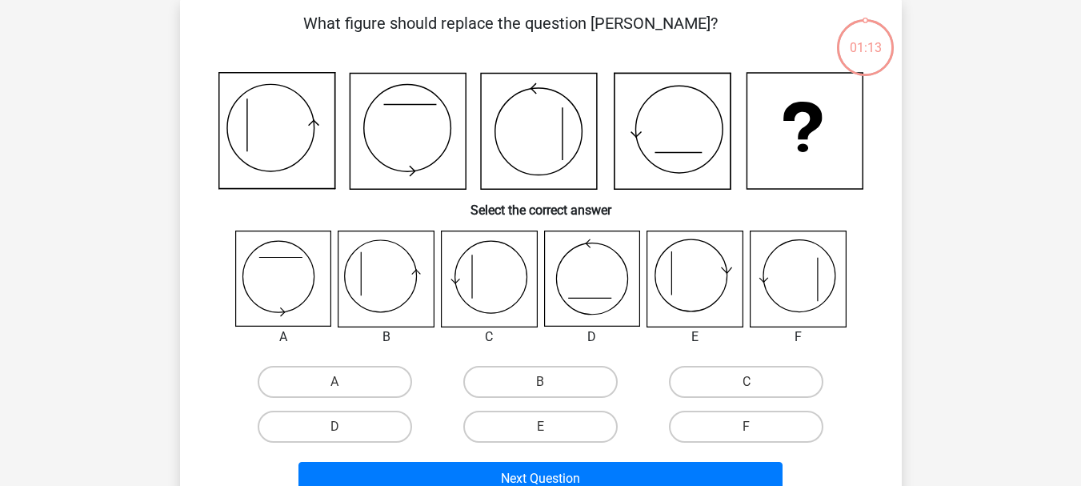
scroll to position [74, 0]
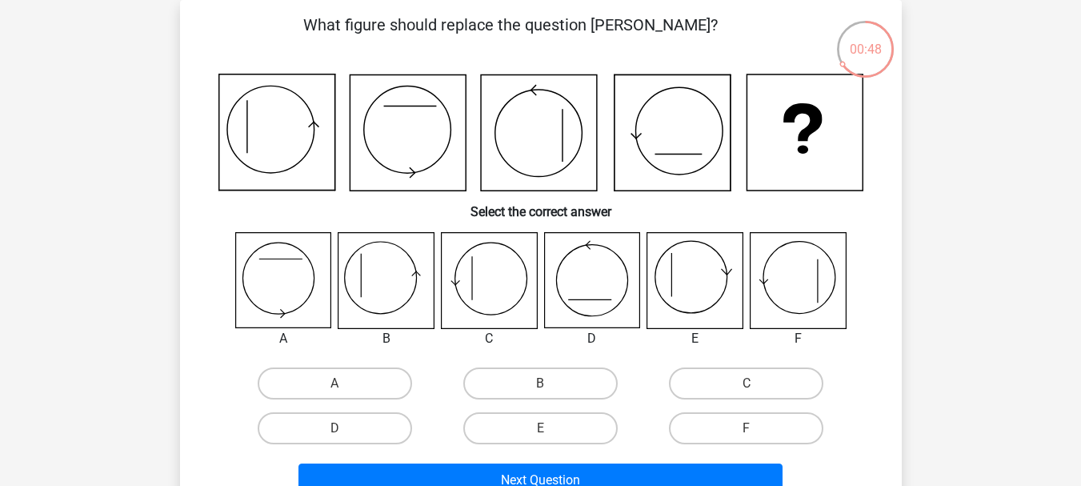
click at [776, 283] on icon at bounding box center [797, 280] width 95 height 95
click at [652, 113] on icon at bounding box center [672, 133] width 116 height 116
click at [392, 280] on icon at bounding box center [386, 280] width 95 height 95
click at [391, 281] on icon at bounding box center [386, 280] width 95 height 95
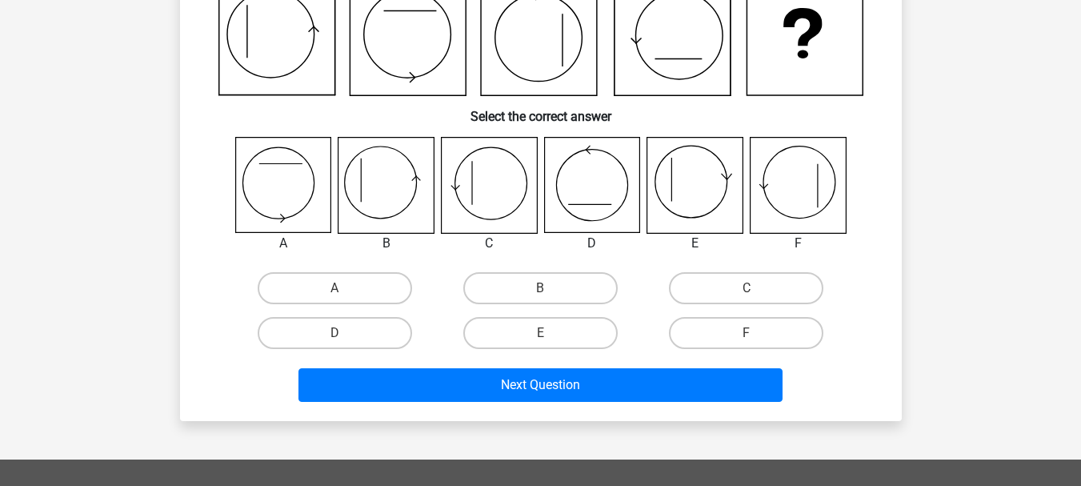
scroll to position [207, 0]
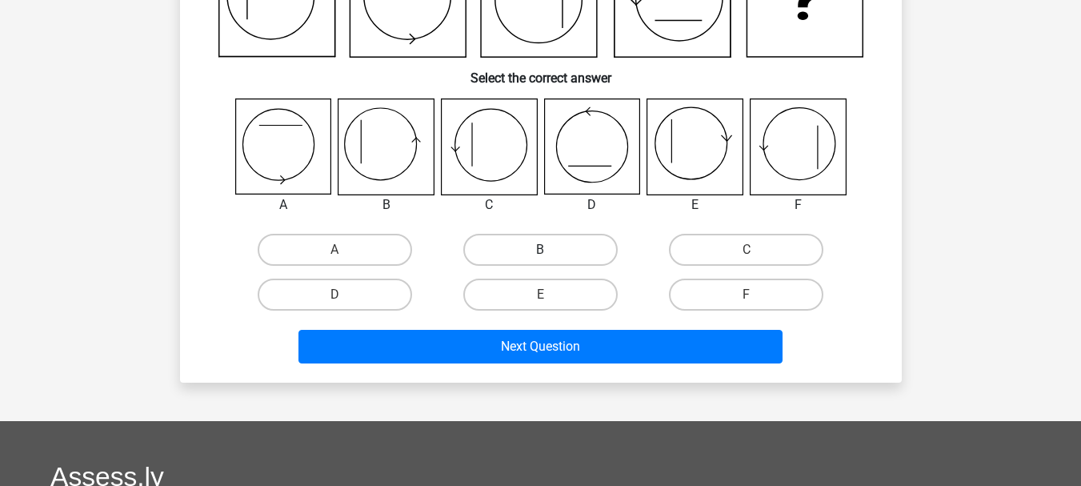
drag, startPoint x: 563, startPoint y: 271, endPoint x: 560, endPoint y: 258, distance: 13.8
click at [567, 256] on div "B" at bounding box center [541, 249] width 206 height 45
click at [559, 255] on label "B" at bounding box center [540, 250] width 154 height 32
click at [551, 255] on input "B" at bounding box center [545, 255] width 10 height 10
radio input "true"
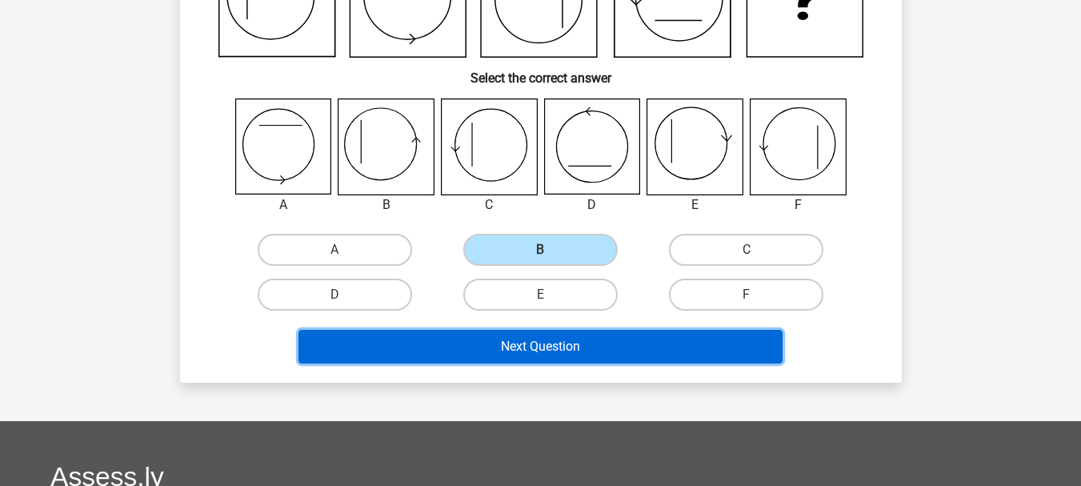
click at [600, 346] on button "Next Question" at bounding box center [541, 347] width 484 height 34
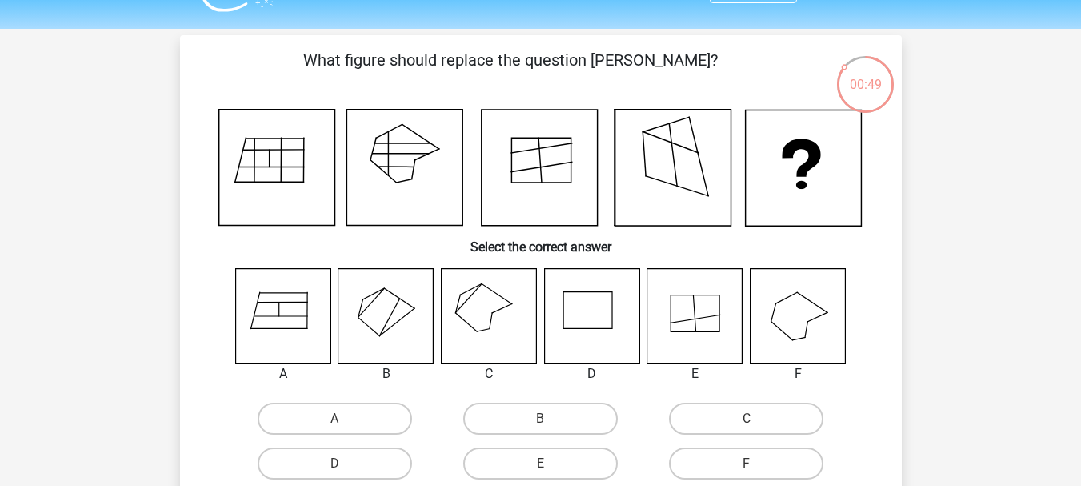
scroll to position [0, 0]
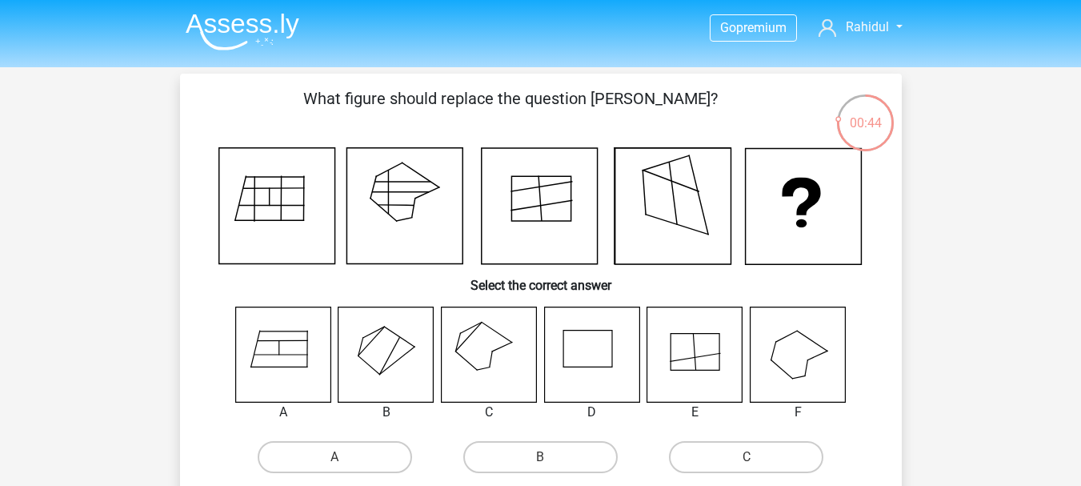
click at [369, 235] on icon at bounding box center [405, 206] width 116 height 116
click at [573, 253] on icon at bounding box center [540, 206] width 116 height 116
click at [650, 244] on icon at bounding box center [674, 206] width 116 height 116
click at [421, 361] on icon at bounding box center [386, 354] width 95 height 95
click at [554, 455] on label "B" at bounding box center [540, 457] width 154 height 32
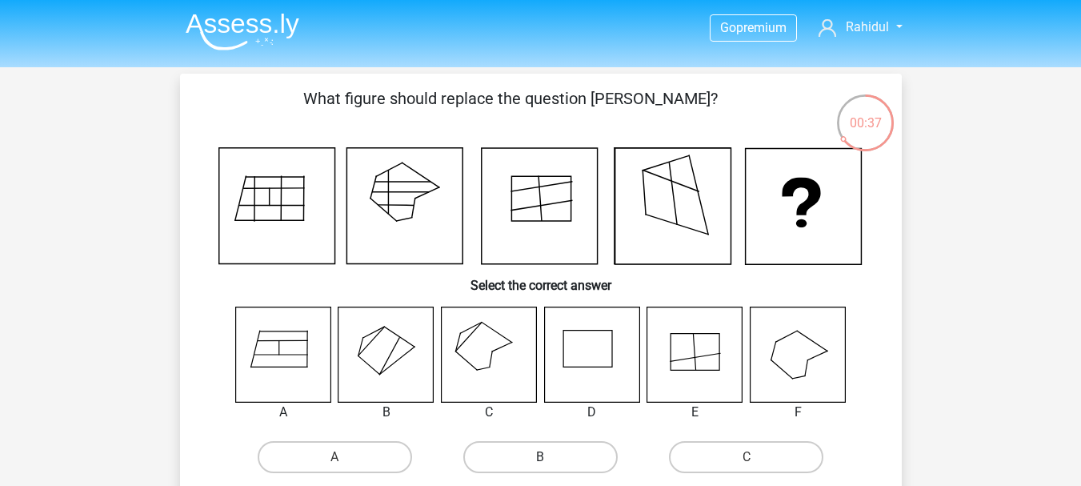
click at [551, 457] on input "B" at bounding box center [545, 462] width 10 height 10
radio input "true"
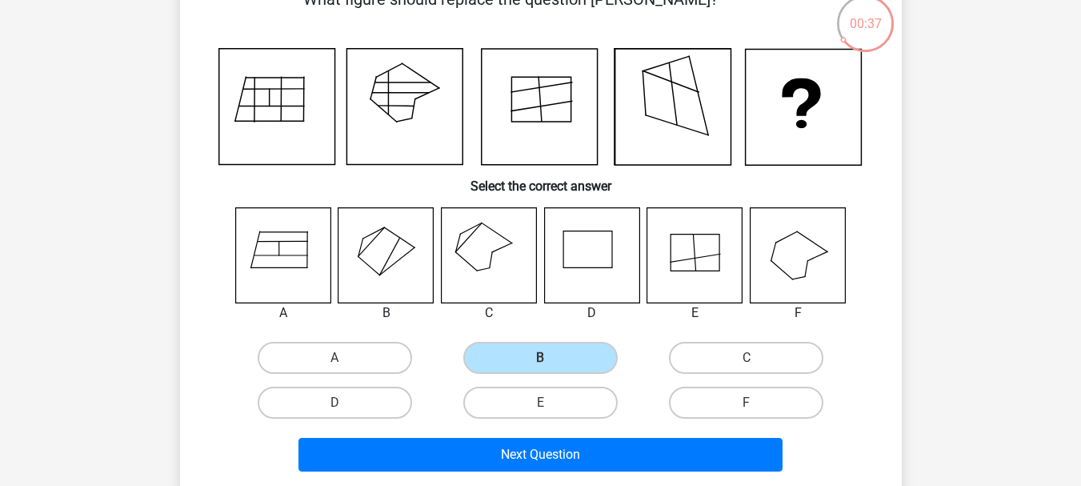
scroll to position [267, 0]
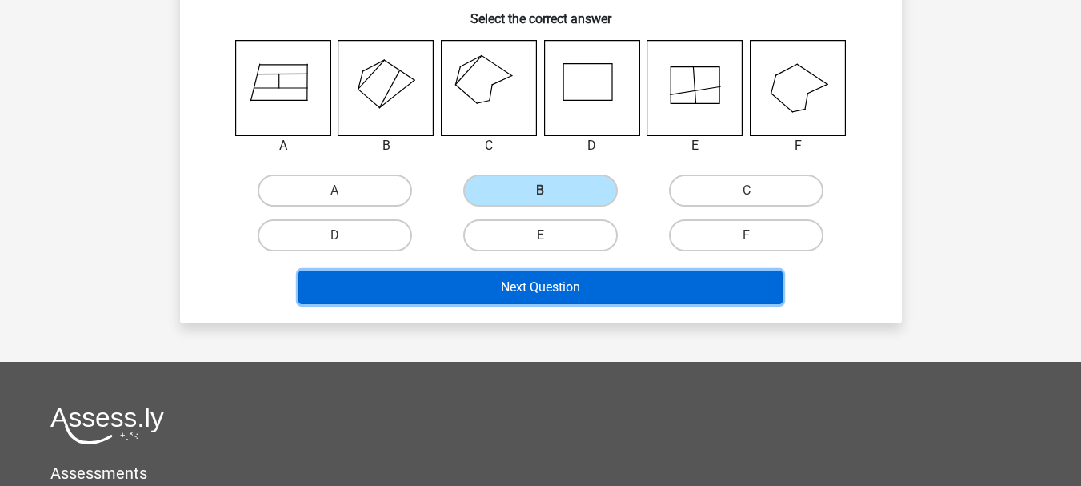
click at [687, 287] on button "Next Question" at bounding box center [541, 288] width 484 height 34
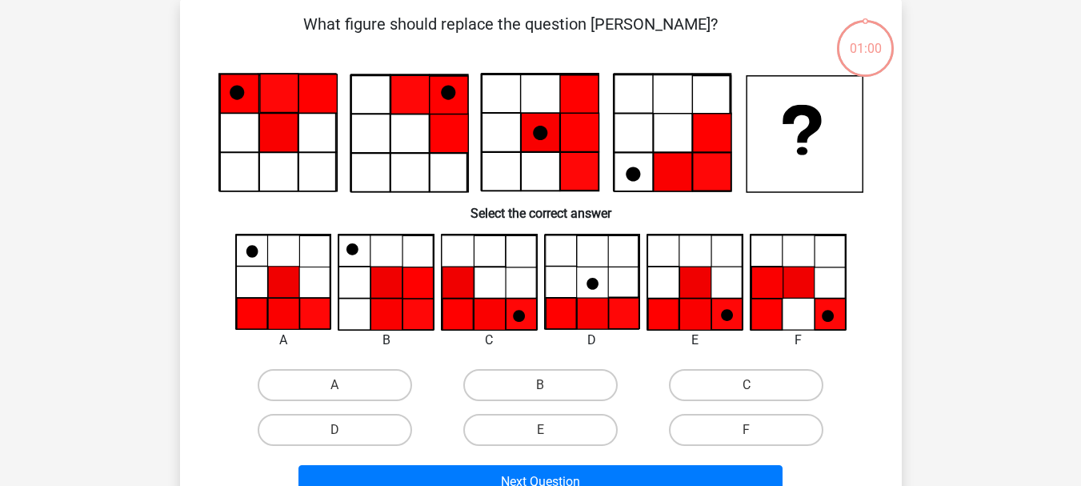
scroll to position [74, 0]
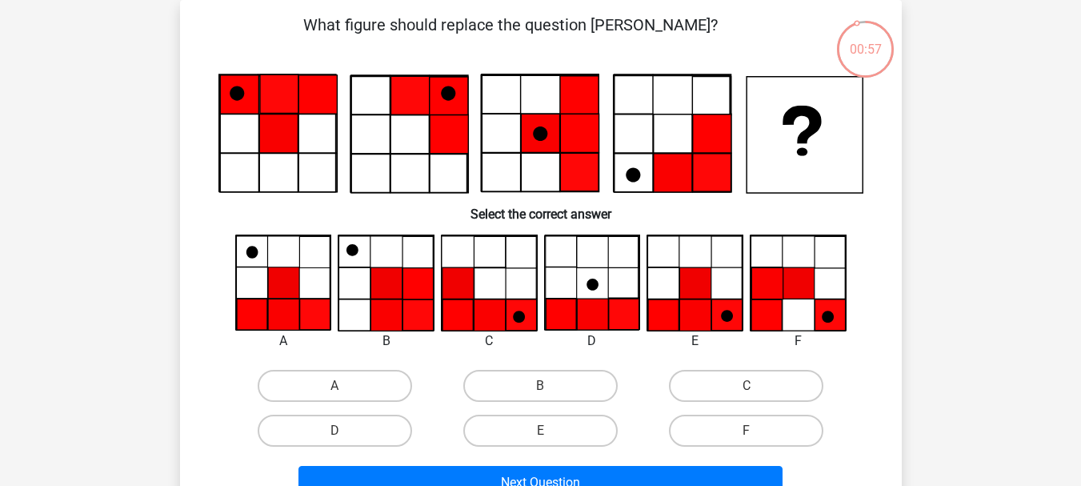
click at [227, 98] on icon at bounding box center [239, 94] width 38 height 38
click at [716, 298] on icon at bounding box center [695, 283] width 94 height 94
click at [551, 428] on label "E" at bounding box center [540, 431] width 154 height 32
click at [551, 431] on input "E" at bounding box center [545, 436] width 10 height 10
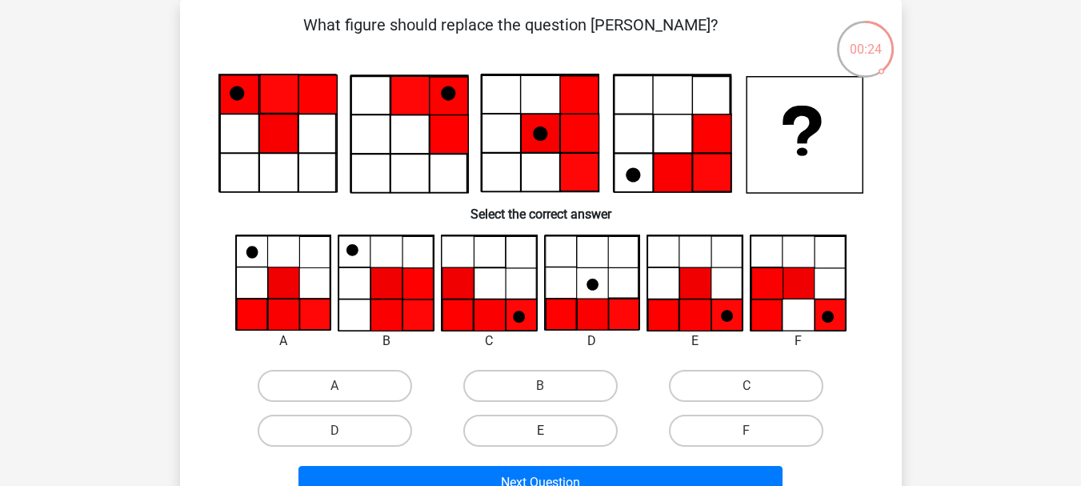
radio input "true"
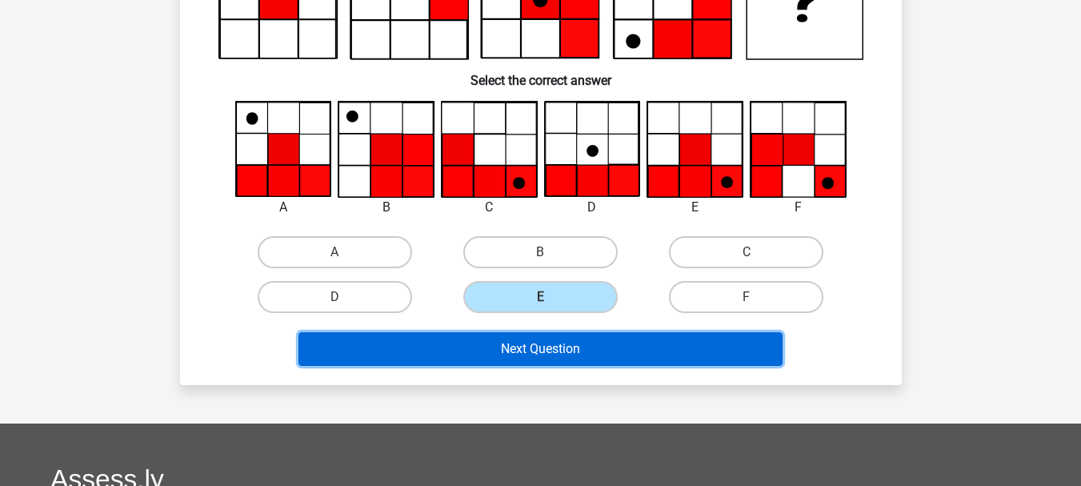
click at [606, 344] on button "Next Question" at bounding box center [541, 349] width 484 height 34
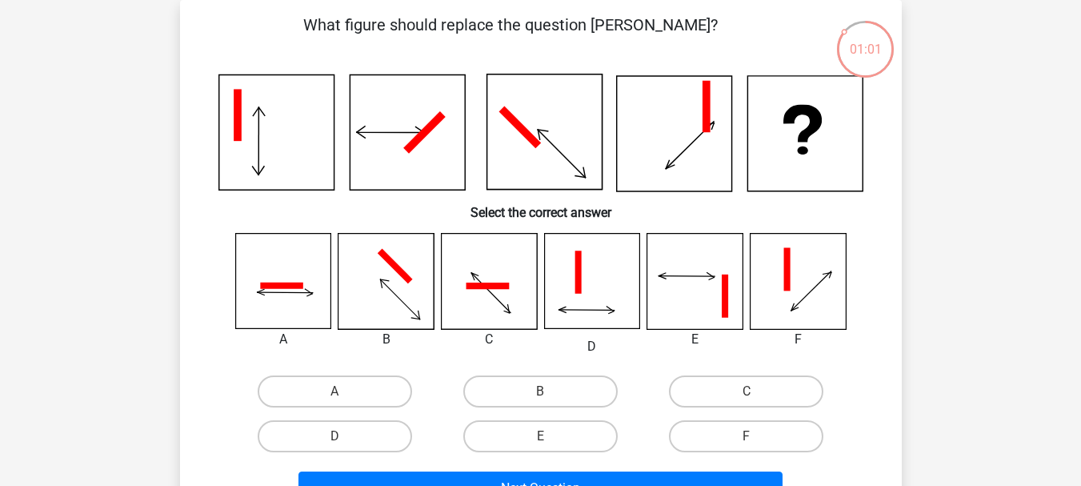
click at [269, 143] on icon at bounding box center [276, 132] width 115 height 115
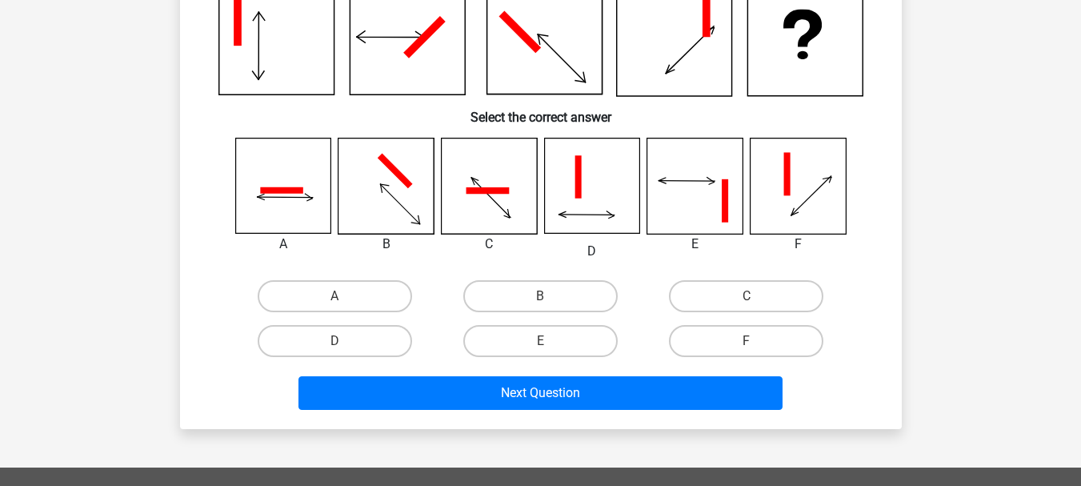
scroll to position [207, 0]
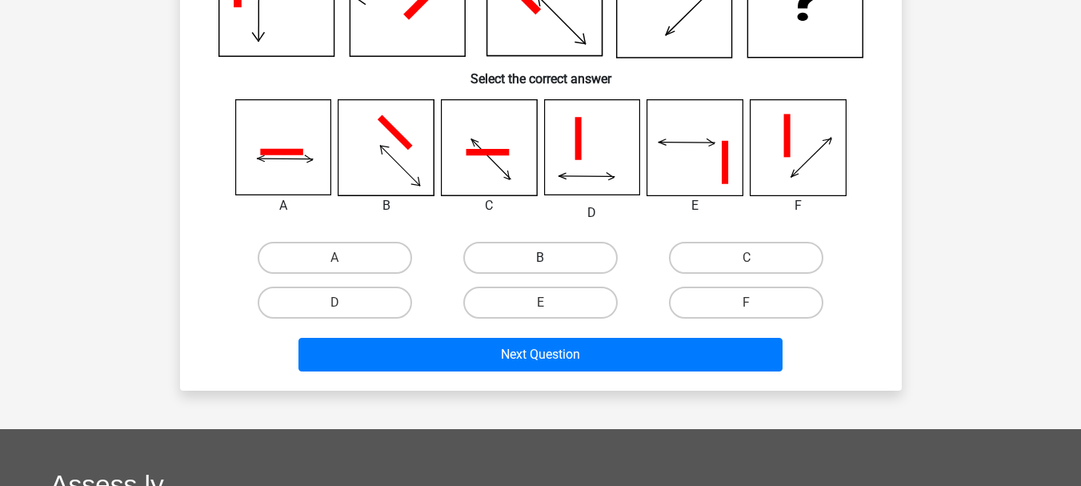
click at [565, 249] on label "B" at bounding box center [540, 258] width 154 height 32
click at [551, 258] on input "B" at bounding box center [545, 263] width 10 height 10
radio input "true"
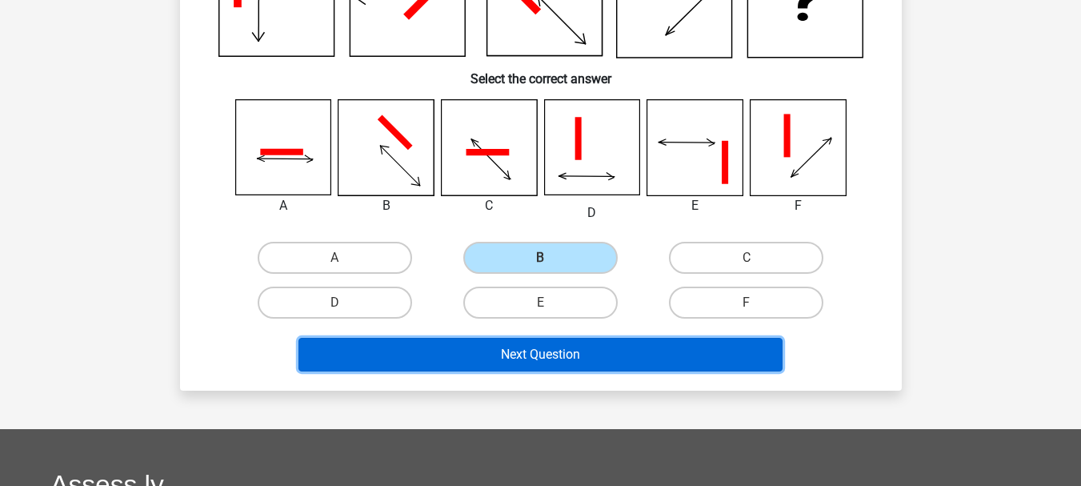
click at [582, 347] on button "Next Question" at bounding box center [541, 355] width 484 height 34
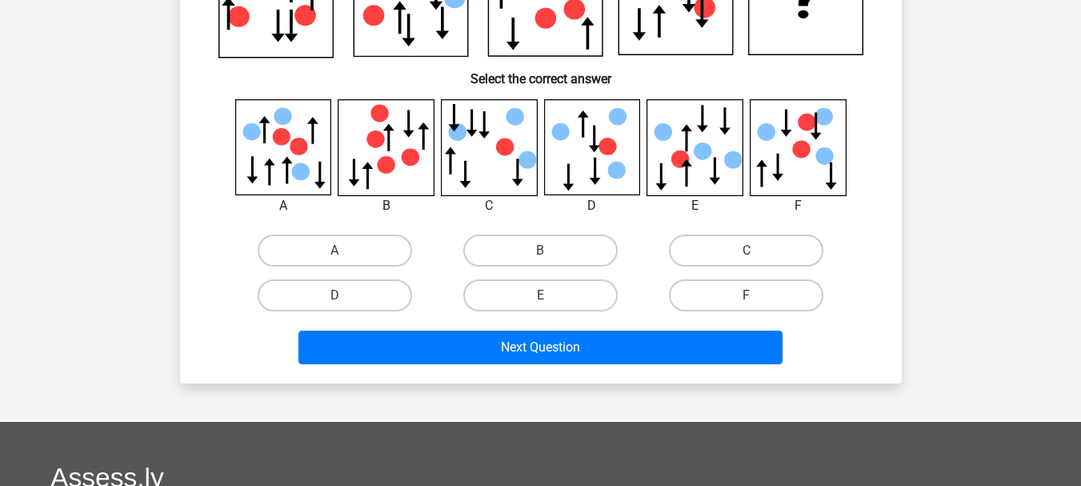
click at [752, 252] on input "C" at bounding box center [752, 256] width 10 height 10
radio input "true"
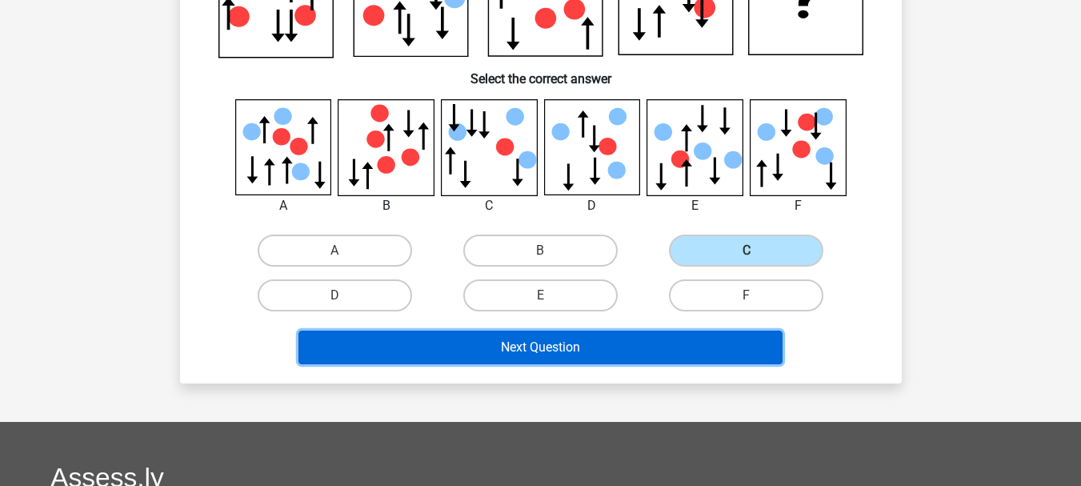
click at [713, 338] on button "Next Question" at bounding box center [541, 348] width 484 height 34
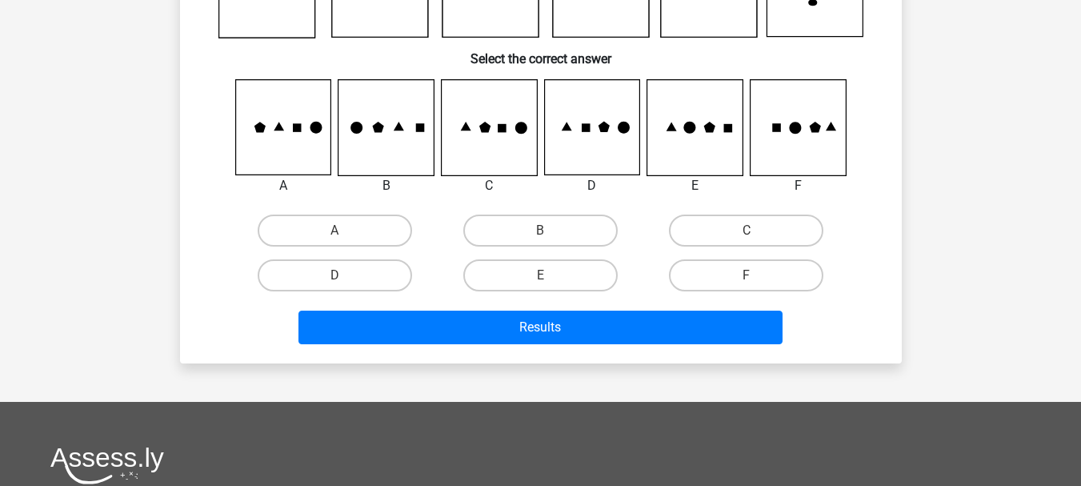
scroll to position [74, 0]
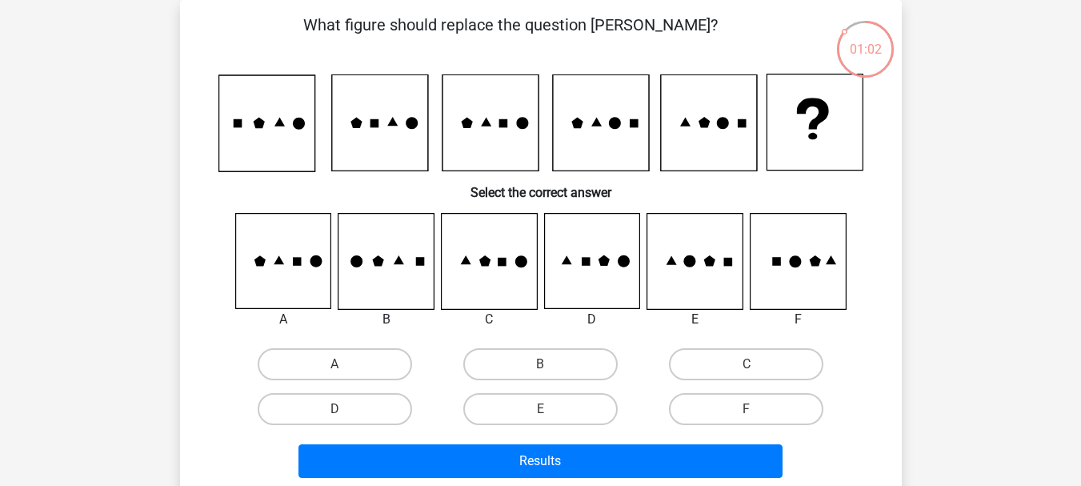
click at [780, 276] on icon at bounding box center [797, 261] width 95 height 95
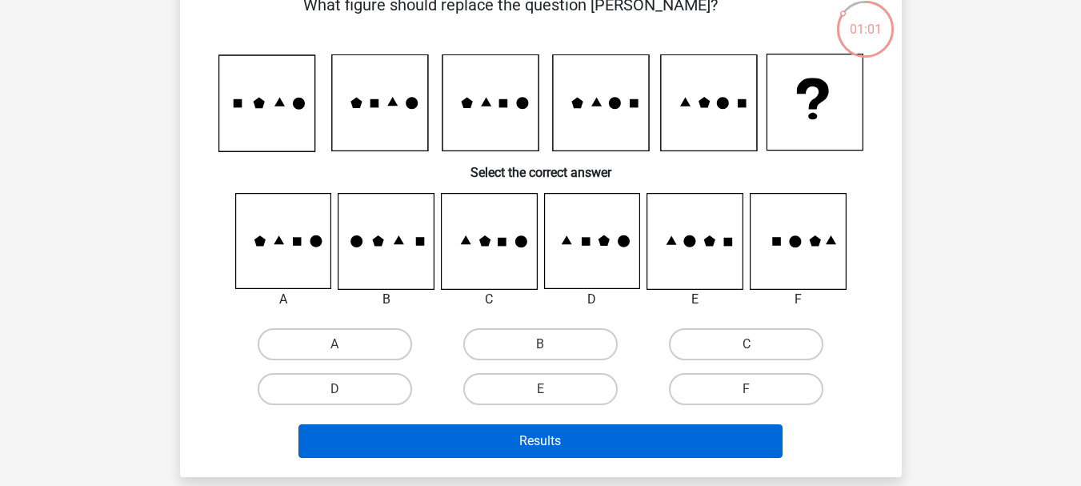
scroll to position [207, 0]
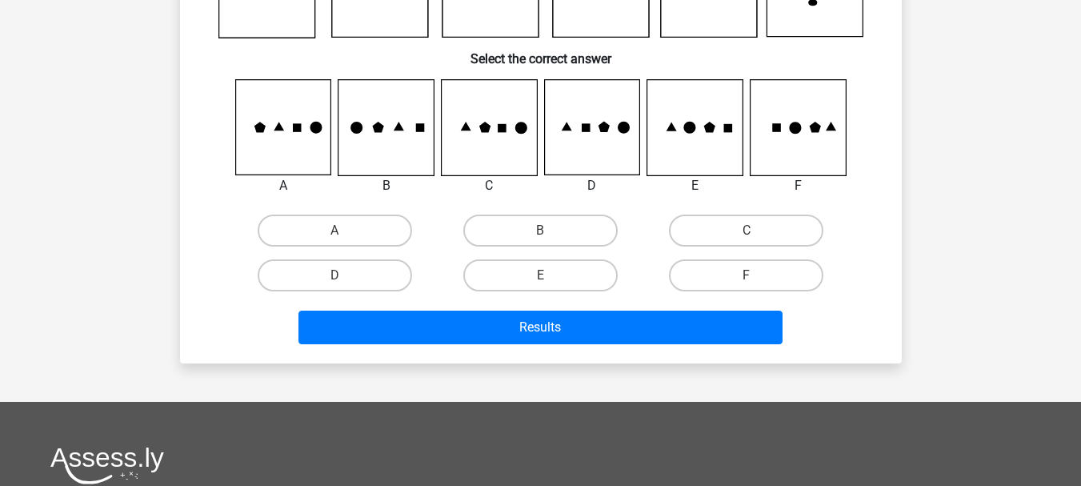
drag, startPoint x: 760, startPoint y: 259, endPoint x: 750, endPoint y: 296, distance: 38.1
click at [760, 270] on label "F" at bounding box center [746, 275] width 154 height 32
click at [757, 275] on input "F" at bounding box center [752, 280] width 10 height 10
radio input "true"
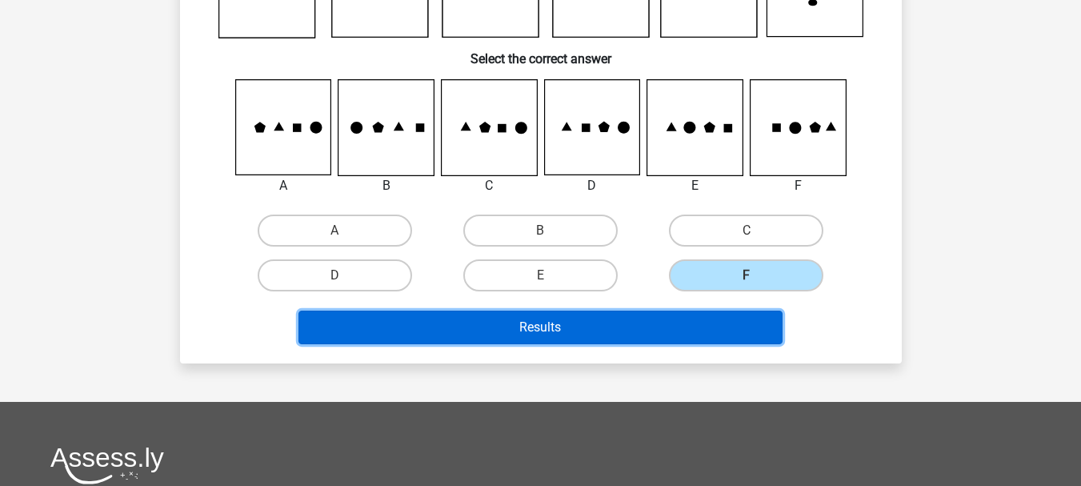
click at [723, 313] on button "Results" at bounding box center [541, 328] width 484 height 34
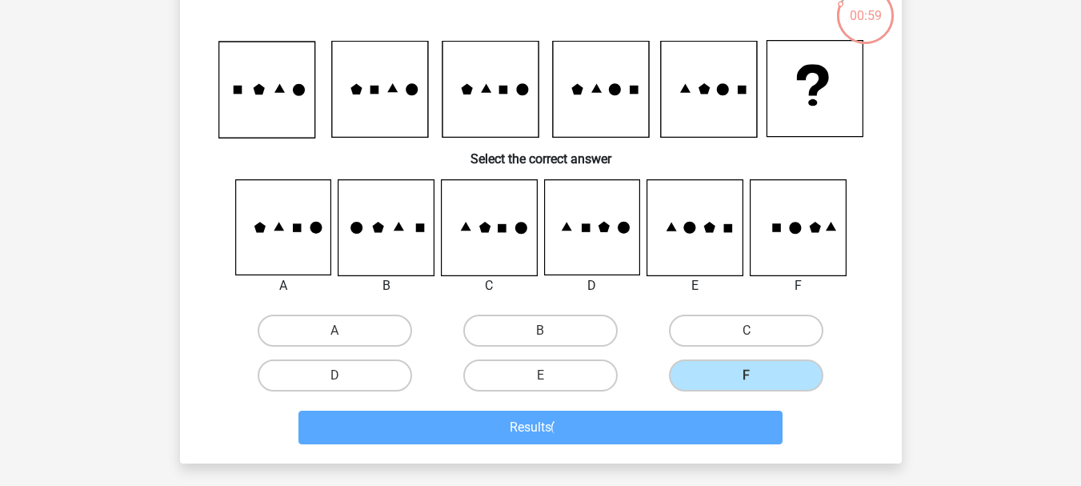
scroll to position [0, 0]
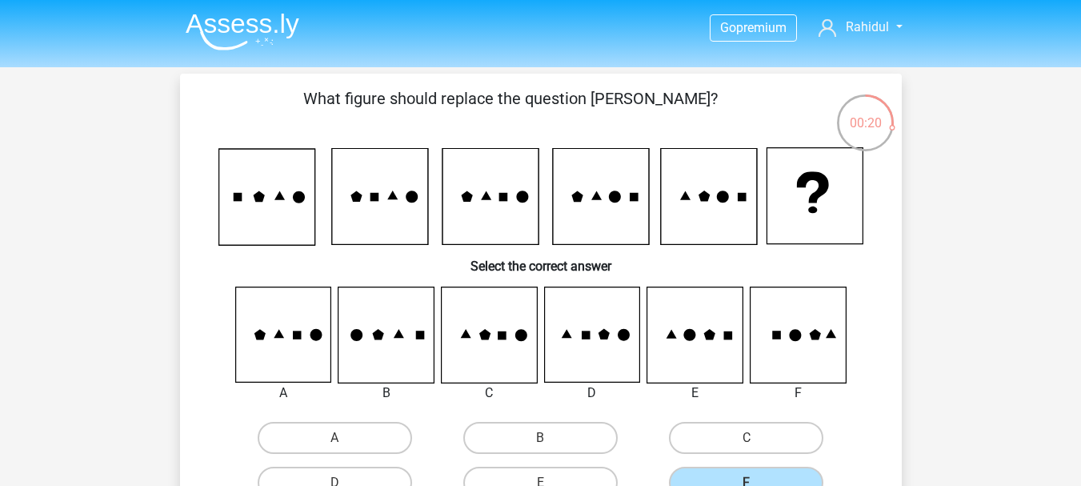
click at [279, 18] on img at bounding box center [243, 32] width 114 height 38
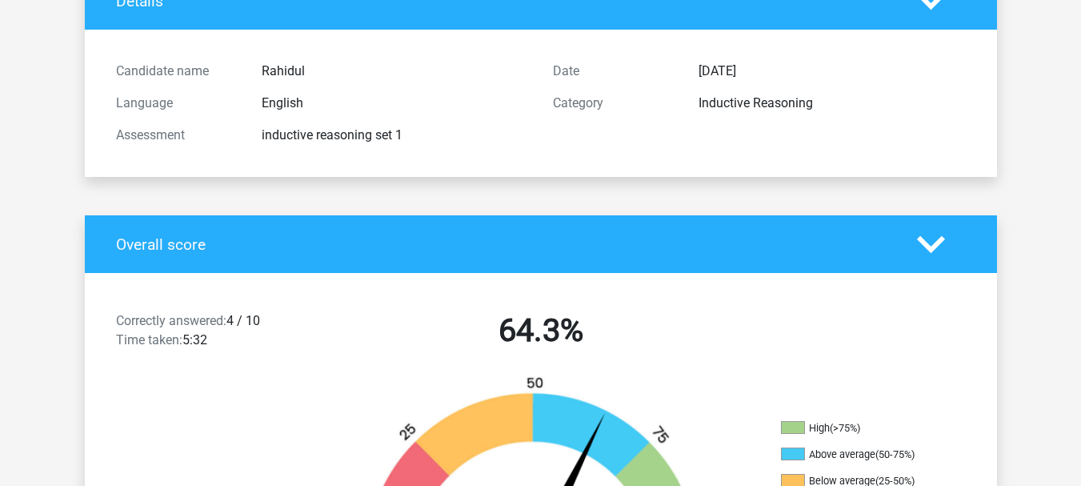
scroll to position [134, 0]
click at [245, 334] on div "Correctly answered: 4 / 10 Time taken: 5:32" at bounding box center [213, 333] width 219 height 45
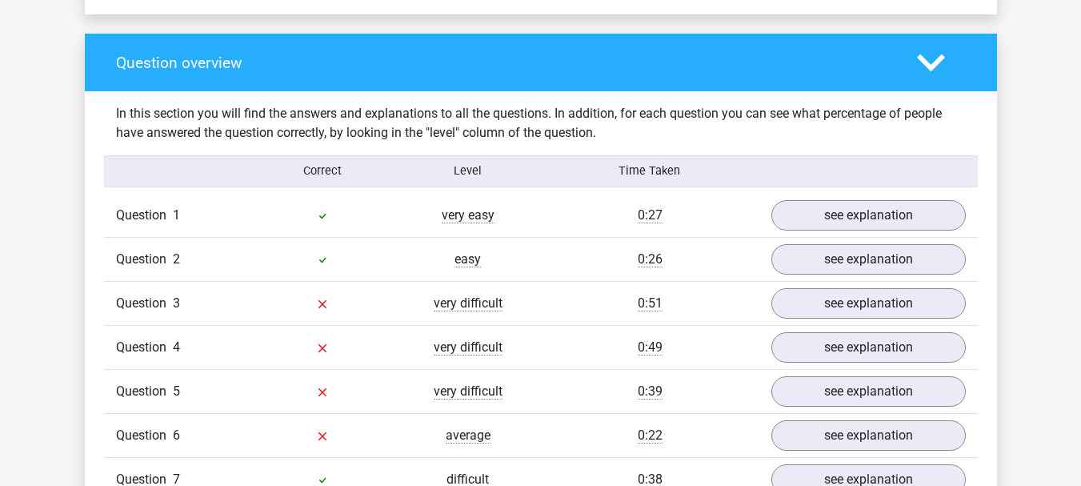
scroll to position [1201, 0]
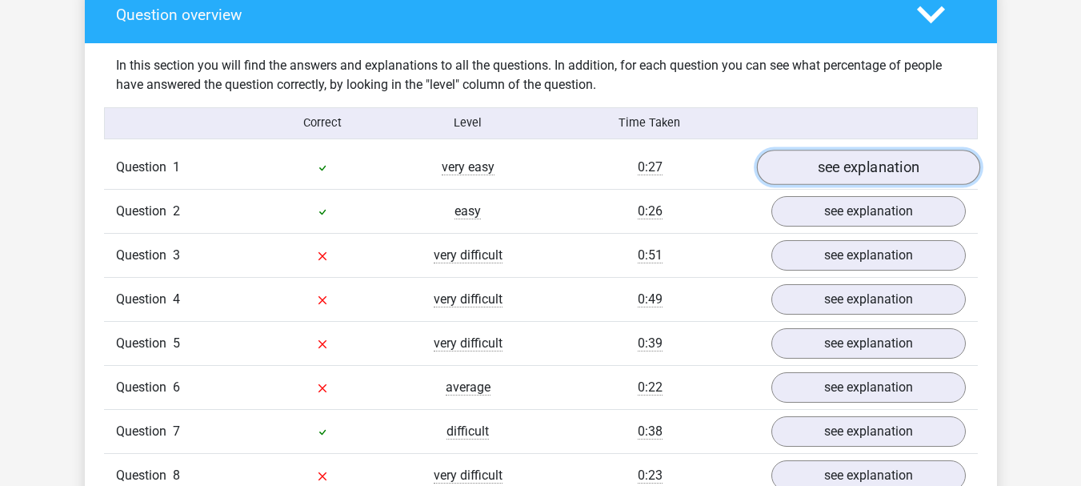
click at [826, 171] on link "see explanation" at bounding box center [867, 167] width 223 height 35
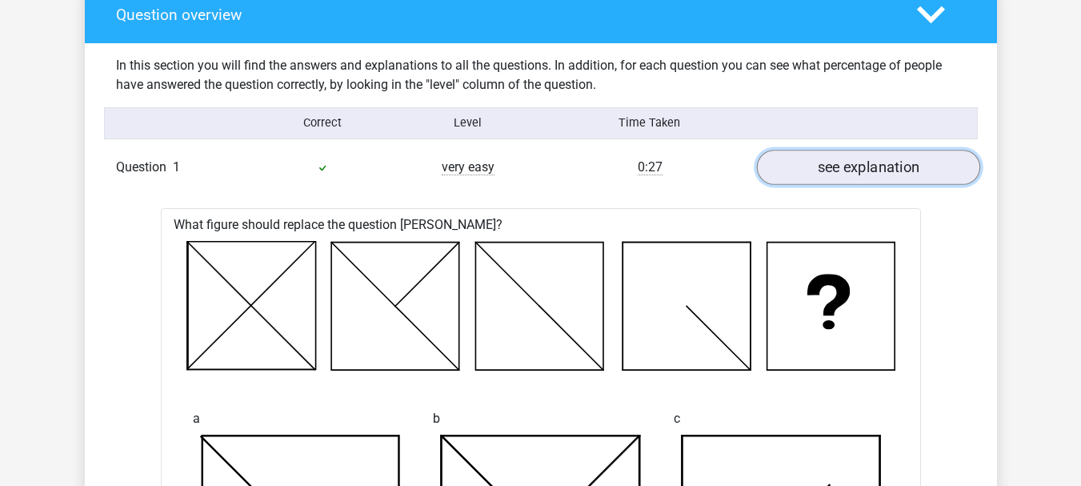
click at [826, 171] on link "see explanation" at bounding box center [867, 167] width 223 height 35
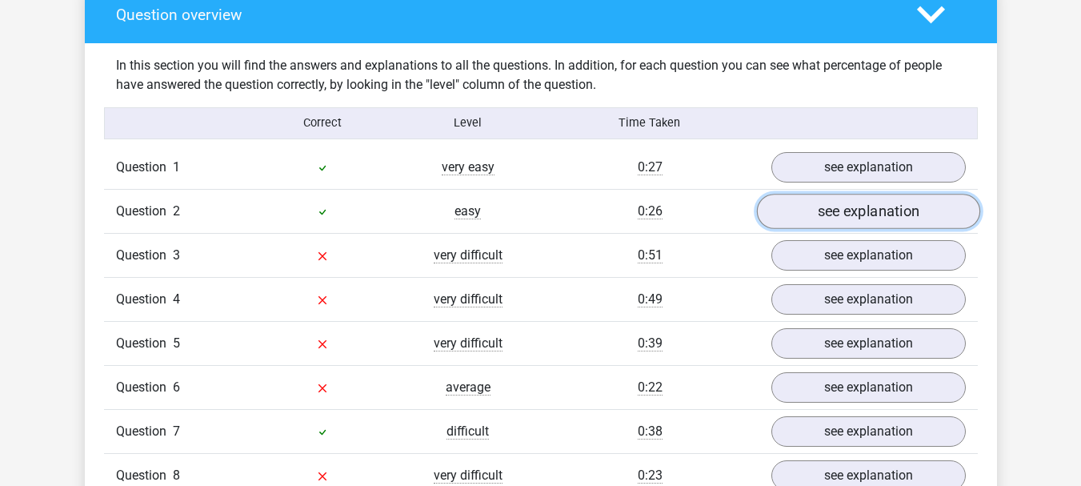
click at [822, 222] on link "see explanation" at bounding box center [867, 211] width 223 height 35
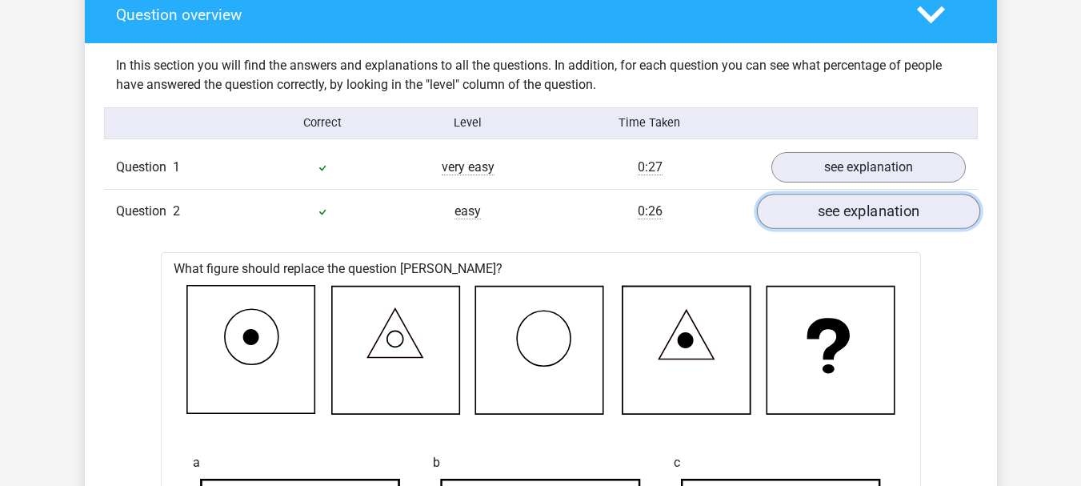
click at [820, 218] on link "see explanation" at bounding box center [867, 211] width 223 height 35
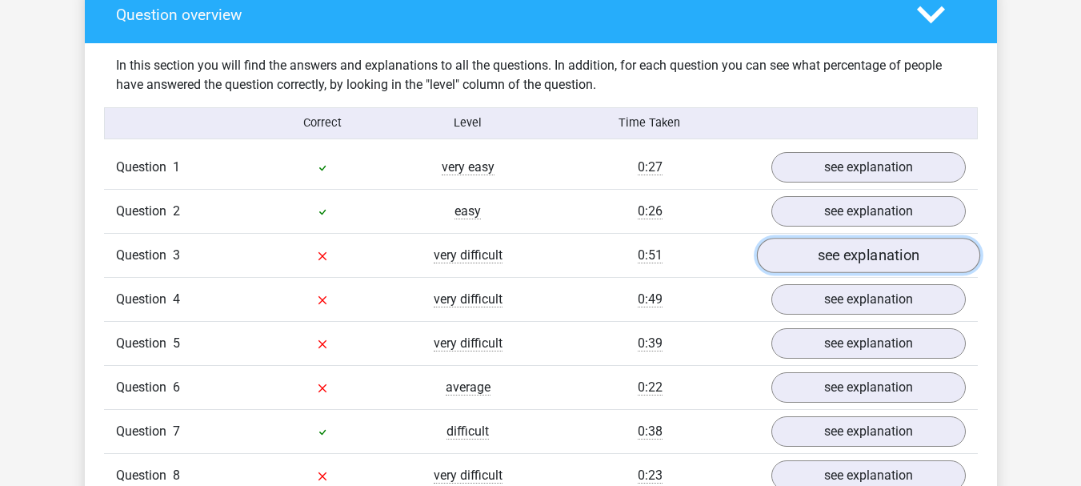
click at [829, 262] on link "see explanation" at bounding box center [867, 255] width 223 height 35
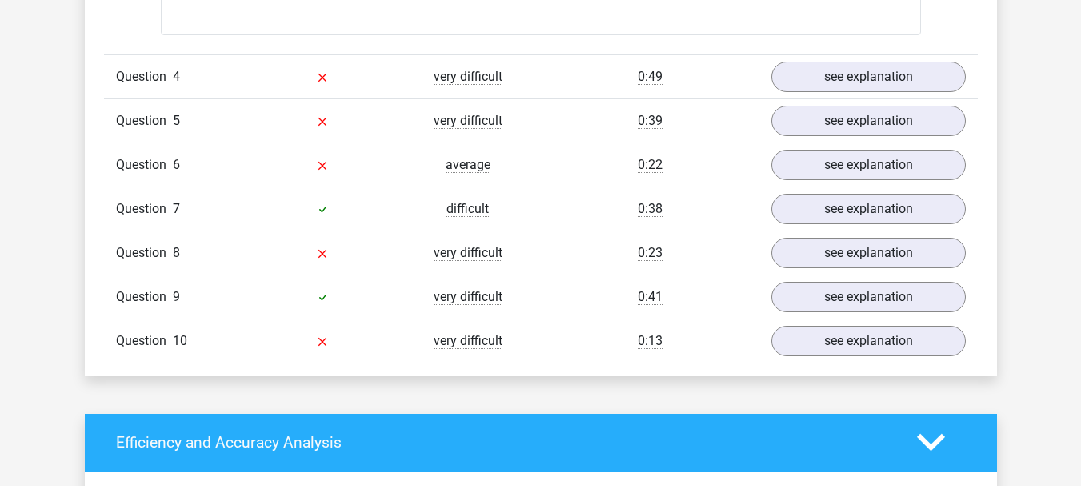
scroll to position [2802, 0]
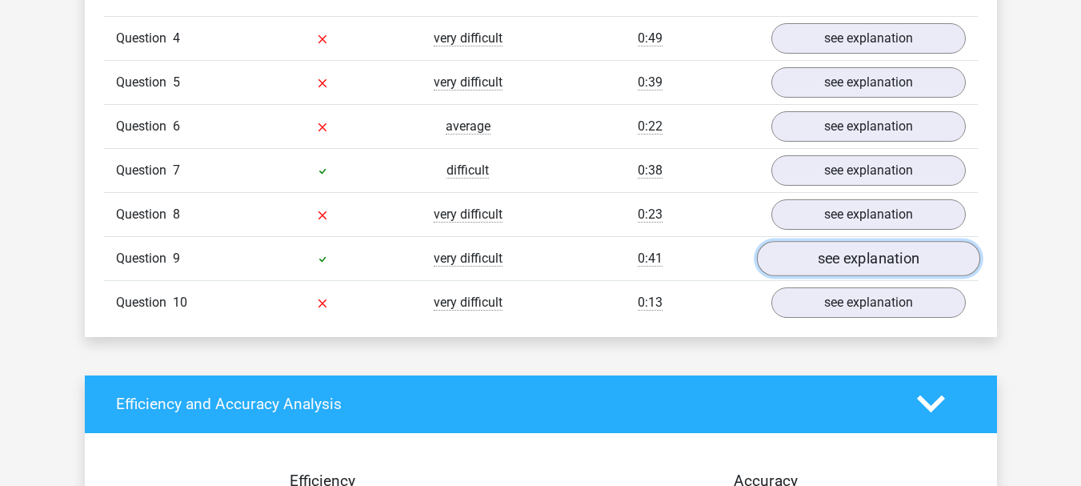
click at [816, 267] on link "see explanation" at bounding box center [867, 258] width 223 height 35
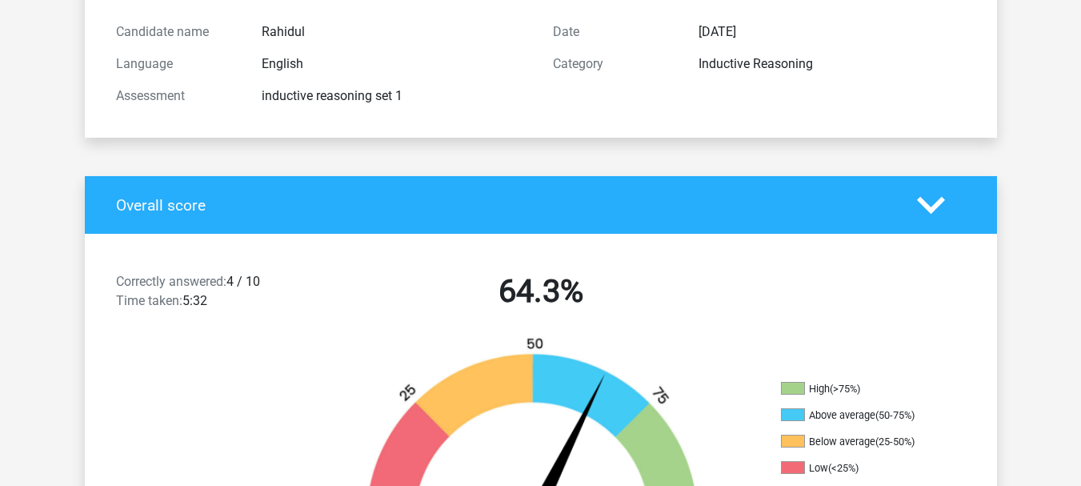
scroll to position [0, 0]
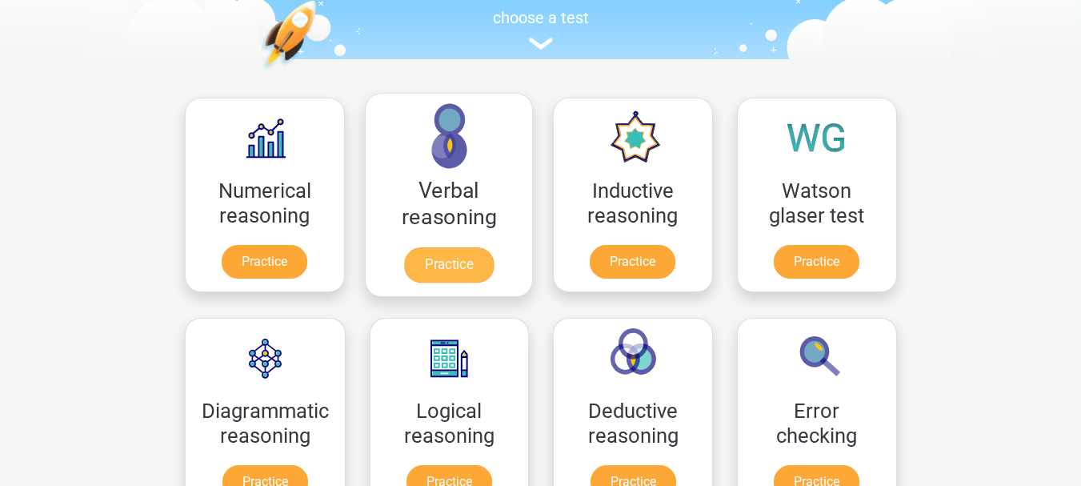
scroll to position [267, 0]
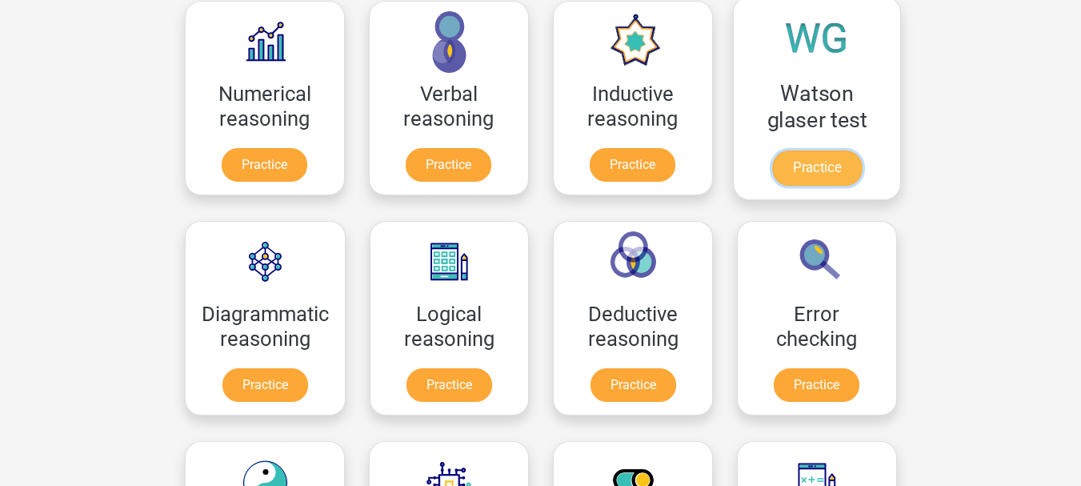
click at [842, 174] on link "Practice" at bounding box center [817, 167] width 90 height 35
